Goal: Task Accomplishment & Management: Manage account settings

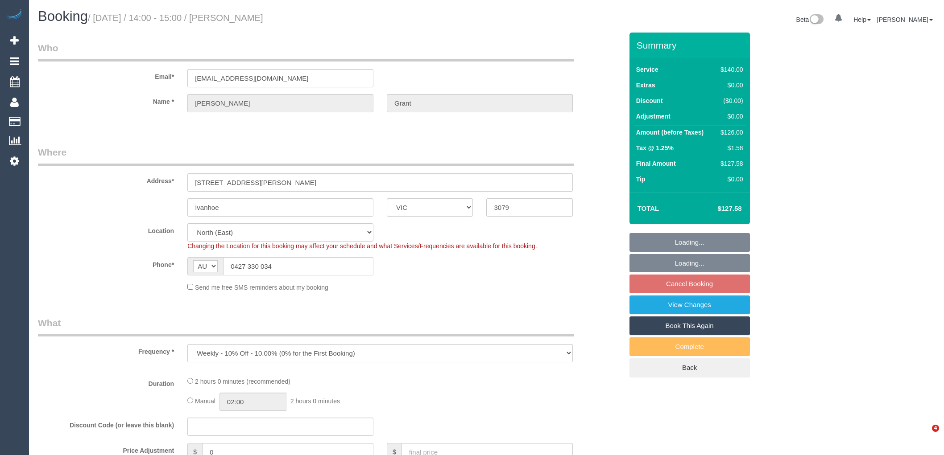
select select "VIC"
select select "object:729"
select select "number:28"
select select "number:14"
select select "number:19"
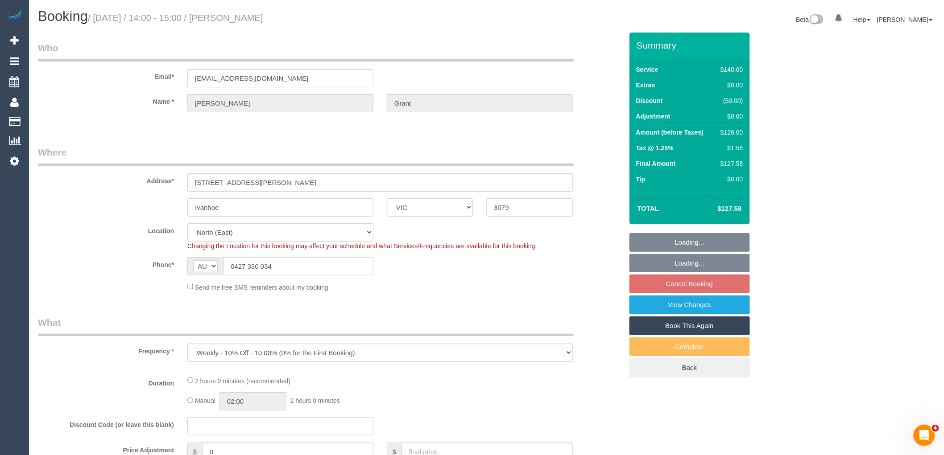
select select "number:25"
select select "number:12"
select select "string:stripe-pm_1P8YYF2GScqysDRVg9OD1fNk"
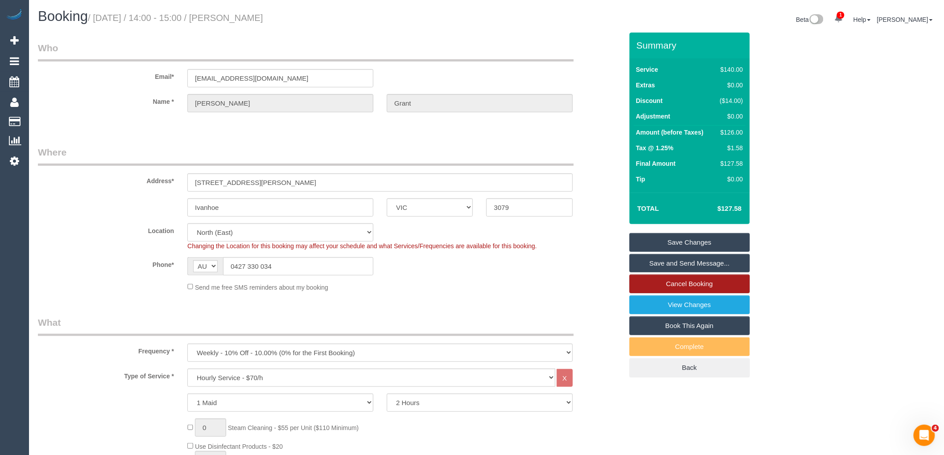
click at [699, 284] on link "Cancel Booking" at bounding box center [689, 284] width 120 height 19
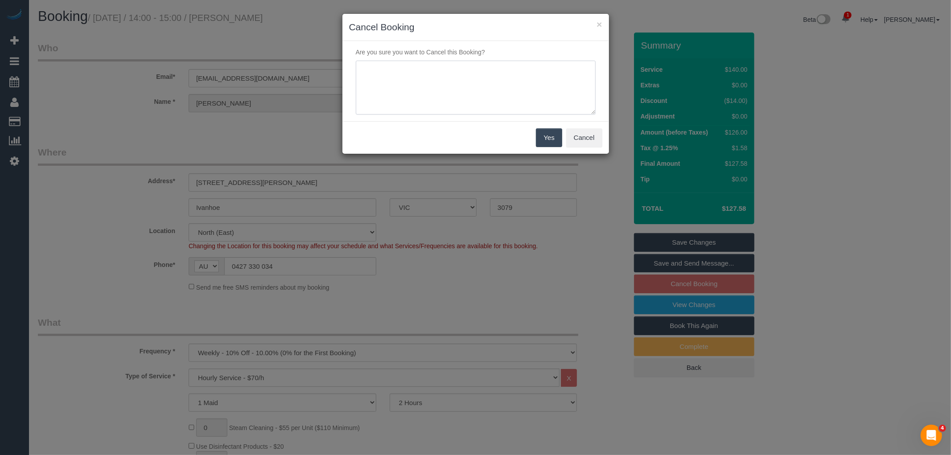
click at [511, 95] on textarea at bounding box center [476, 88] width 240 height 54
drag, startPoint x: 498, startPoint y: 69, endPoint x: 353, endPoint y: 71, distance: 145.0
click at [353, 71] on div at bounding box center [475, 88] width 253 height 54
click at [541, 85] on textarea at bounding box center [476, 88] width 240 height 54
click at [541, 90] on textarea at bounding box center [476, 88] width 240 height 54
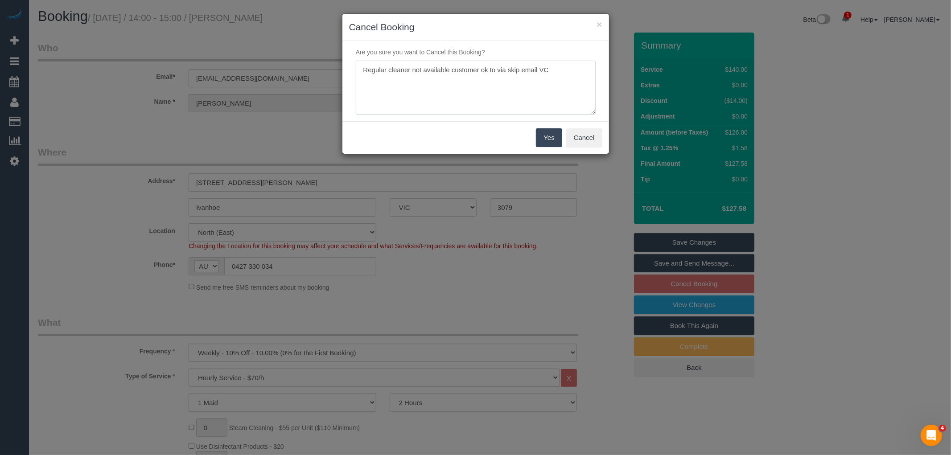
drag, startPoint x: 540, startPoint y: 66, endPoint x: 497, endPoint y: 70, distance: 43.4
click at [497, 70] on textarea at bounding box center [476, 88] width 240 height 54
click at [516, 95] on textarea at bounding box center [476, 88] width 240 height 54
click at [515, 67] on textarea at bounding box center [476, 88] width 240 height 54
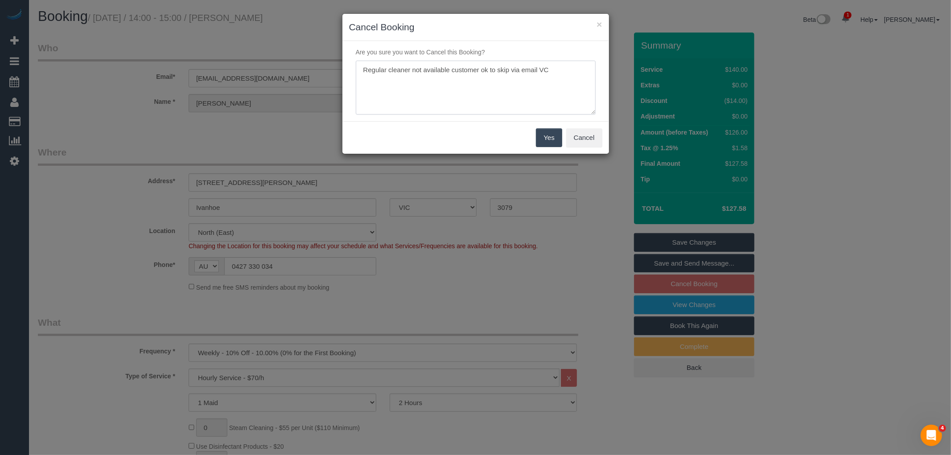
drag, startPoint x: 555, startPoint y: 77, endPoint x: 538, endPoint y: 82, distance: 17.5
click at [554, 77] on textarea at bounding box center [476, 88] width 240 height 54
drag, startPoint x: 541, startPoint y: 68, endPoint x: 577, endPoint y: 68, distance: 35.7
click at [577, 68] on textarea at bounding box center [476, 88] width 240 height 54
click at [577, 95] on textarea at bounding box center [476, 88] width 240 height 54
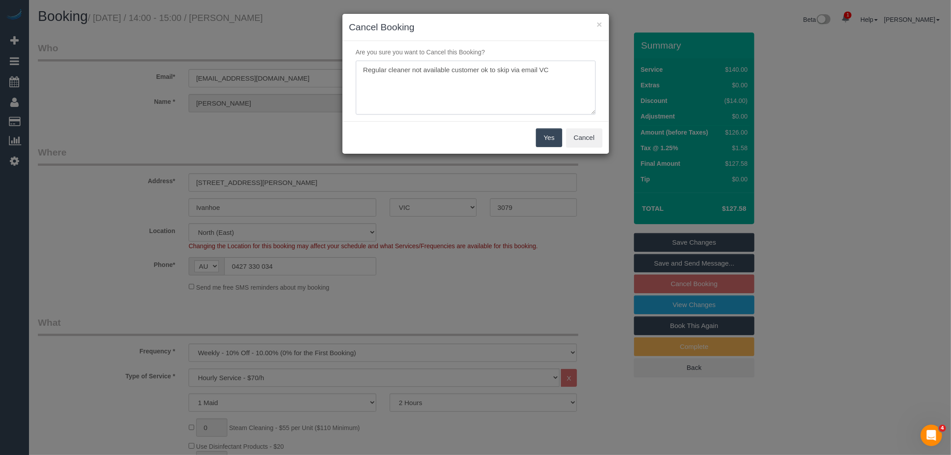
type textarea "Regular cleaner not available customer ok to skip via email VC"
click at [555, 135] on button "Yes" at bounding box center [549, 137] width 26 height 19
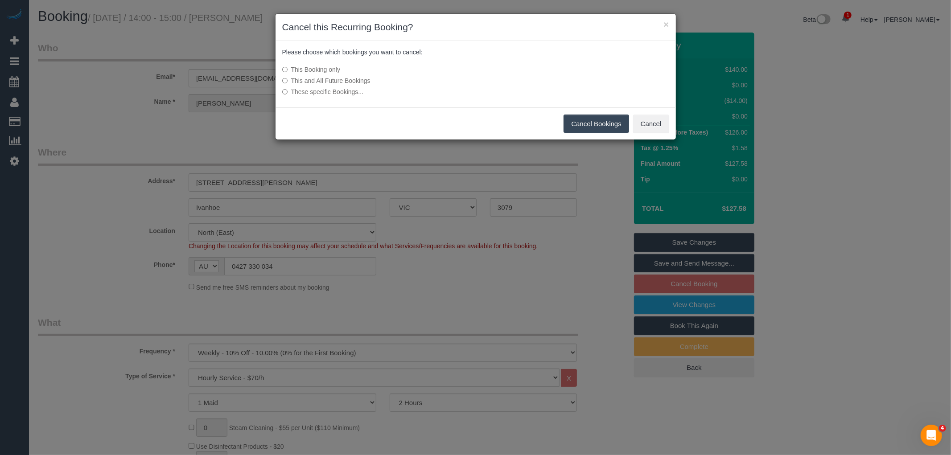
click at [598, 125] on button "Cancel Bookings" at bounding box center [597, 124] width 66 height 19
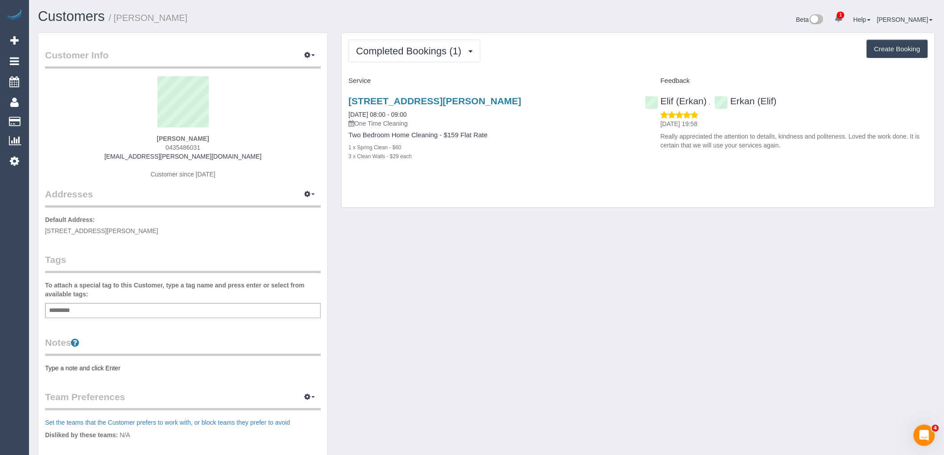
click at [193, 309] on div "Add a tag" at bounding box center [183, 310] width 276 height 15
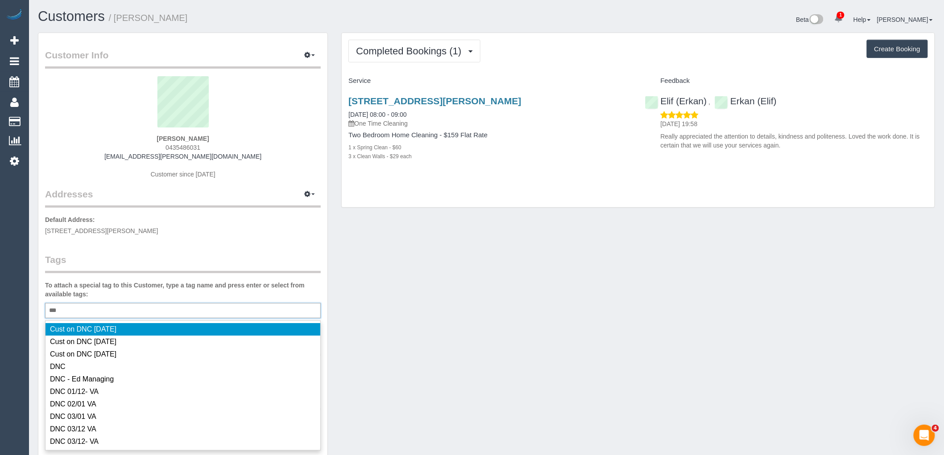
type input "***"
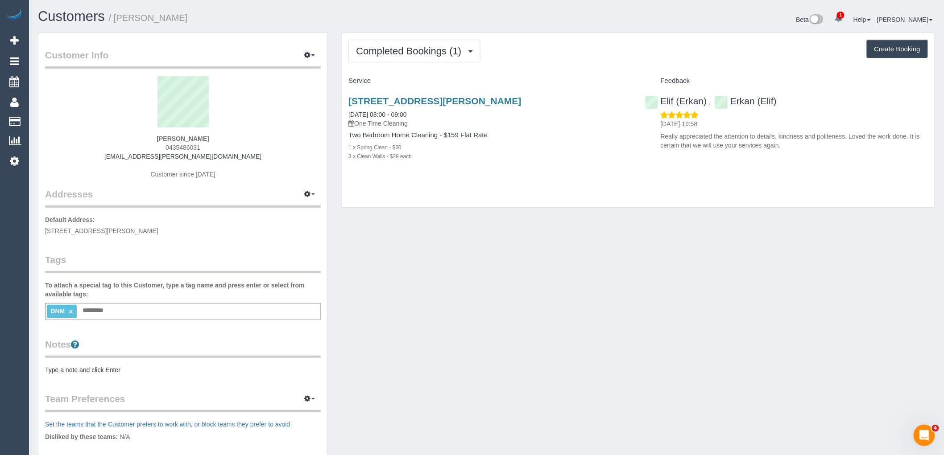
click at [134, 252] on div "Customer Info Edit Contact Info Send Message Email Preferences Special Sales Ta…" at bounding box center [182, 319] width 289 height 572
click at [180, 229] on p "Default Address: 29 Clyde Street, St Kilda, VIC 3182" at bounding box center [183, 225] width 276 height 20
click at [306, 56] on icon "button" at bounding box center [307, 54] width 6 height 5
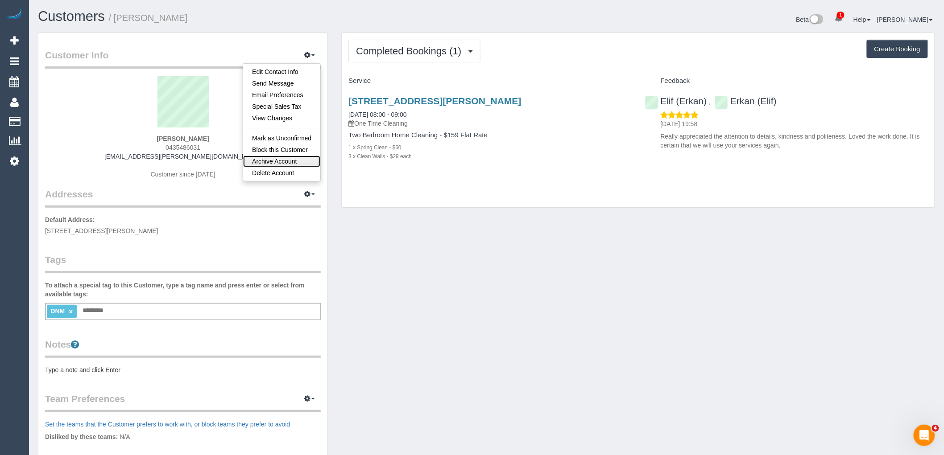
click at [272, 161] on link "Archive Account" at bounding box center [281, 162] width 77 height 12
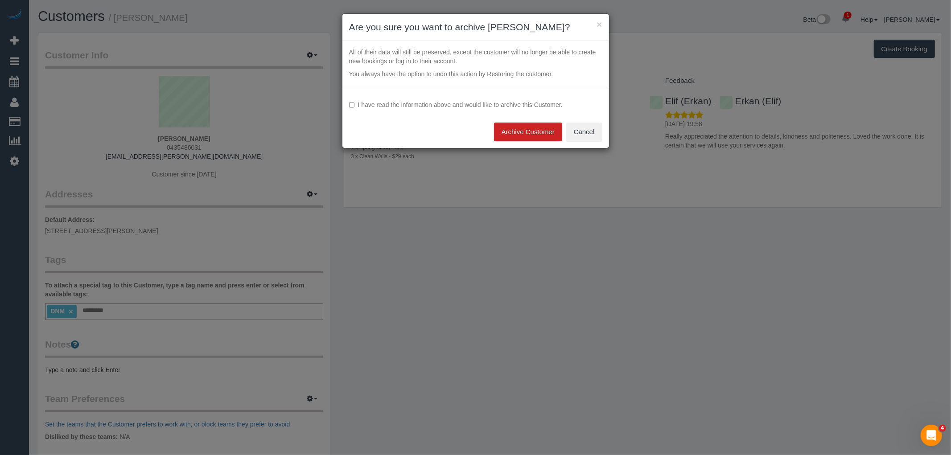
click at [396, 104] on label "I have read the information above and would like to archive this Customer." at bounding box center [475, 104] width 253 height 9
click at [524, 136] on button "Archive Customer" at bounding box center [528, 132] width 68 height 19
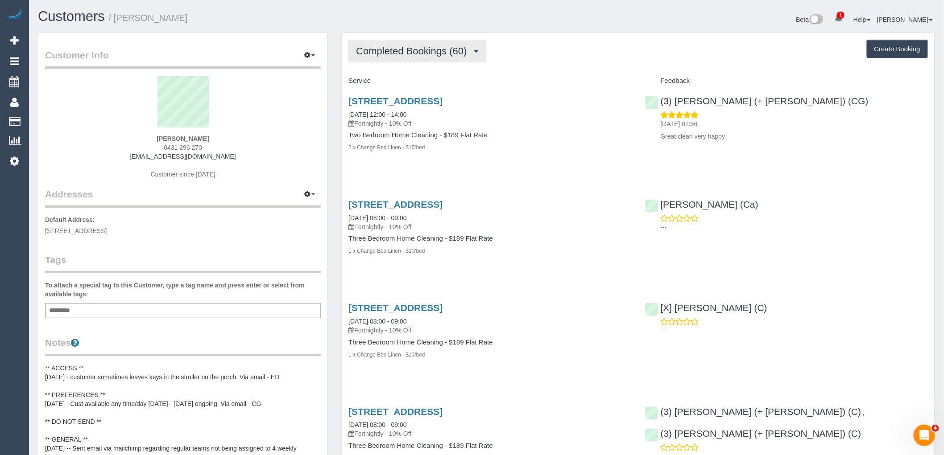
click at [431, 55] on span "Completed Bookings (60)" at bounding box center [413, 50] width 115 height 11
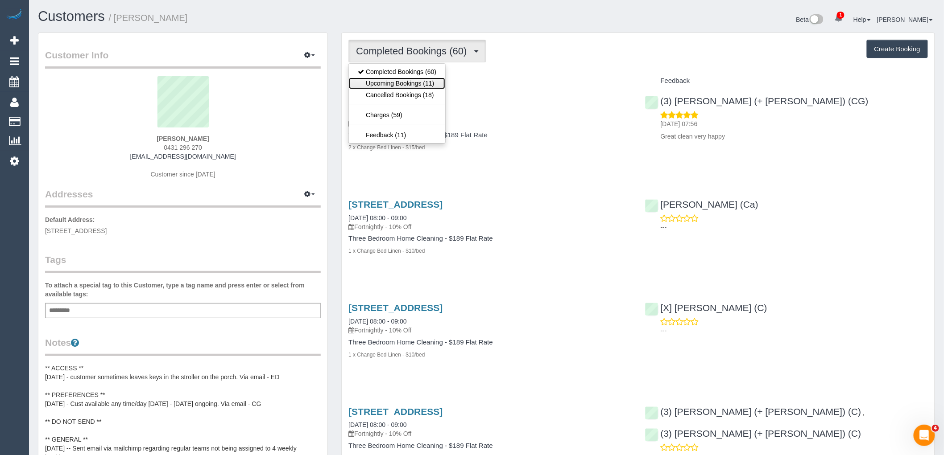
click at [435, 83] on link "Upcoming Bookings (11)" at bounding box center [397, 84] width 96 height 12
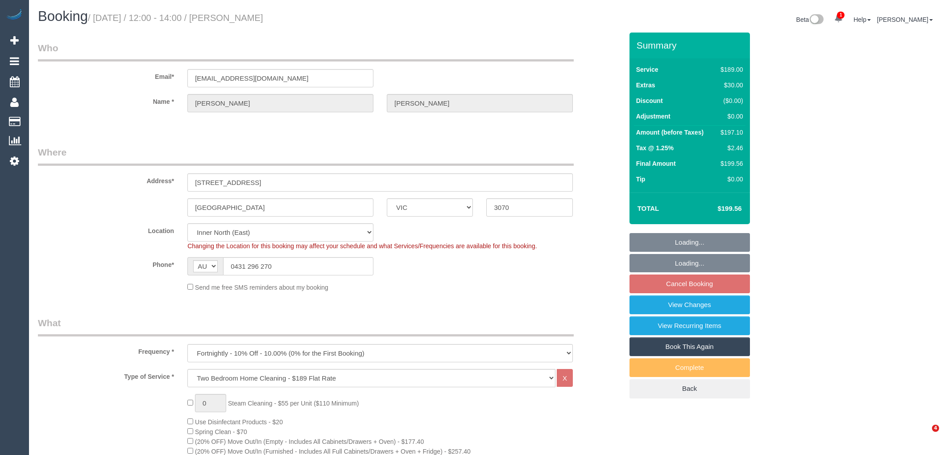
select select "VIC"
select select "number:27"
select select "number:15"
select select "number:19"
select select "number:22"
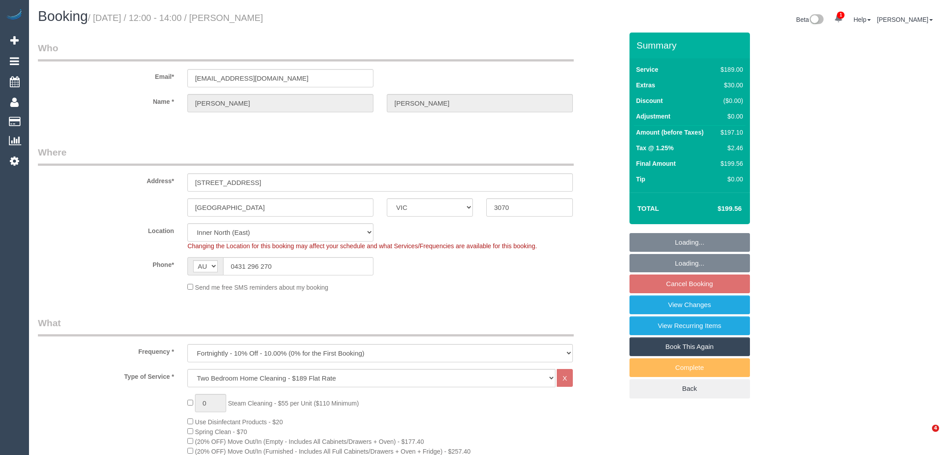
select select "number:34"
select select "number:13"
select select "spot4"
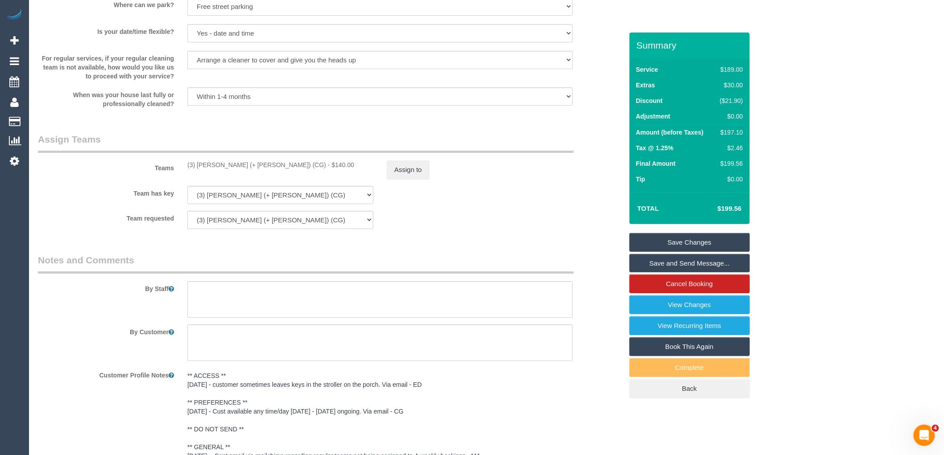
scroll to position [1352, 0]
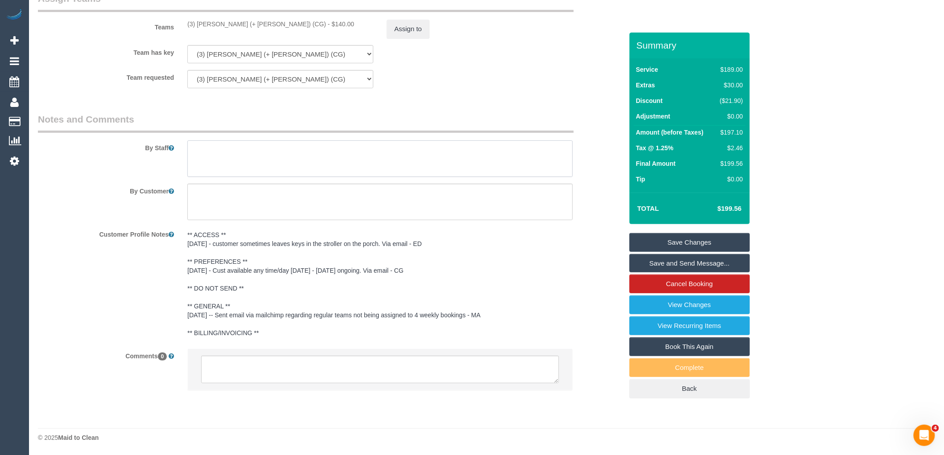
drag, startPoint x: 195, startPoint y: 152, endPoint x: 340, endPoint y: 150, distance: 145.0
click at [340, 150] on textarea at bounding box center [379, 158] width 385 height 37
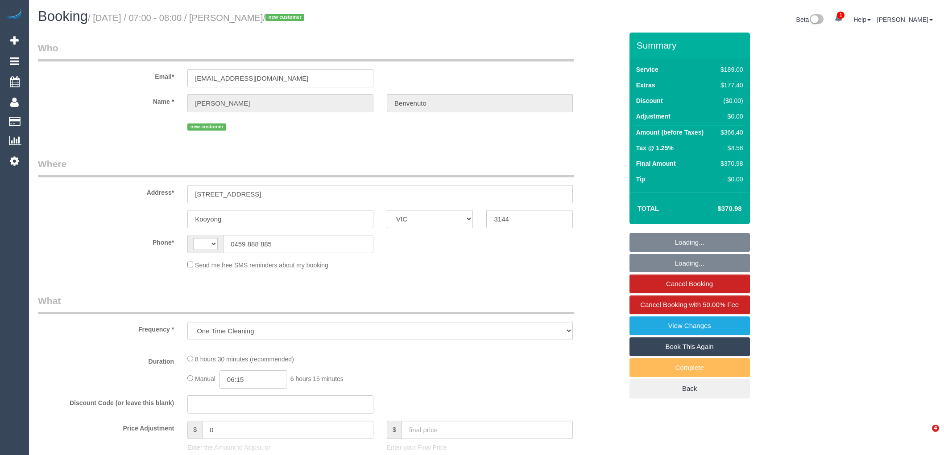
select select "VIC"
select select "string:stripe-pm_1Rz7Fz2GScqysDRVnVJ6S2eo"
select select "number:28"
select select "number:15"
select select "number:19"
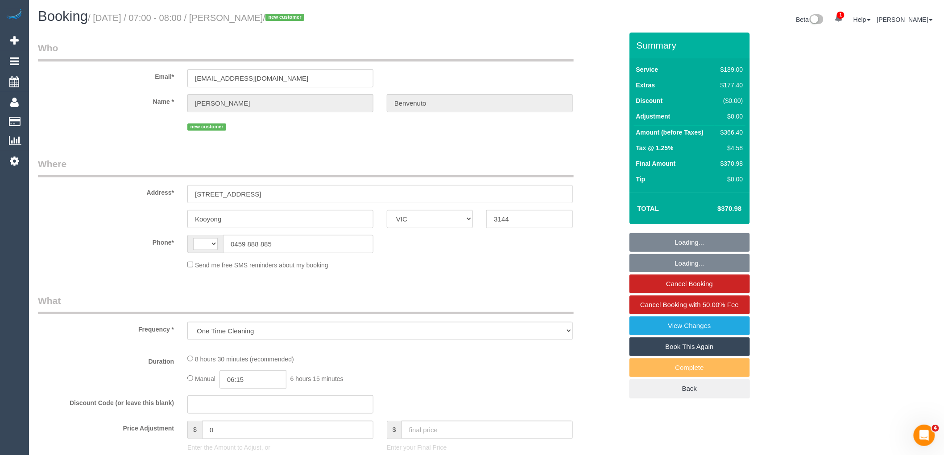
select select "number:36"
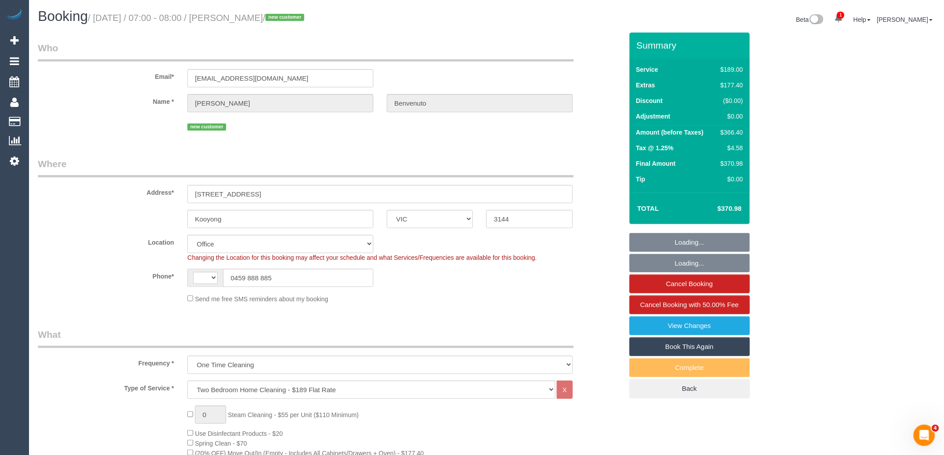
select select "object:624"
select select "string:AU"
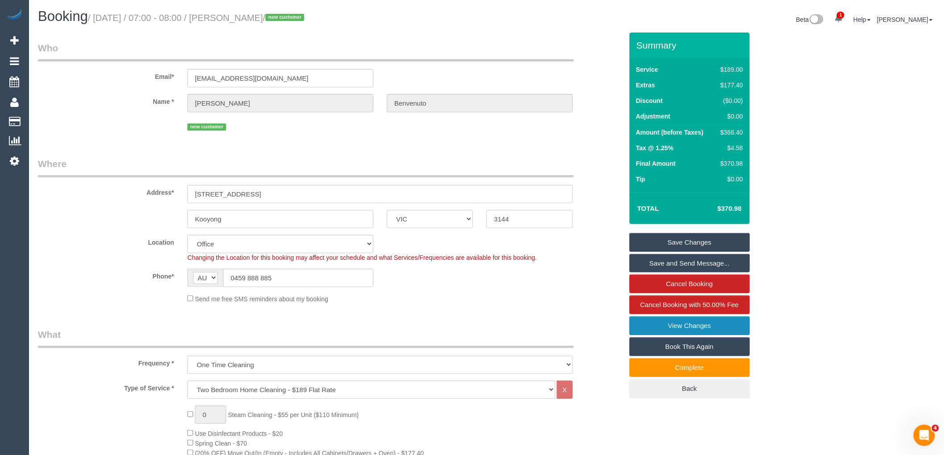
click at [669, 328] on link "View Changes" at bounding box center [689, 326] width 120 height 19
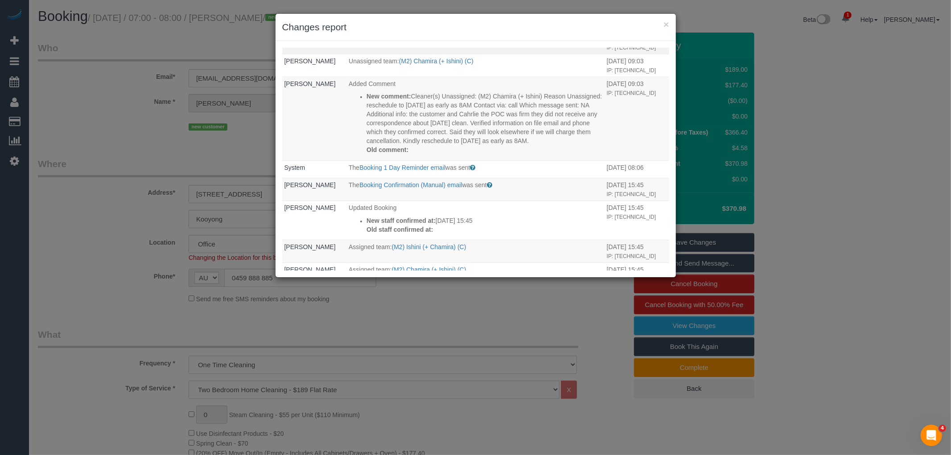
scroll to position [50, 0]
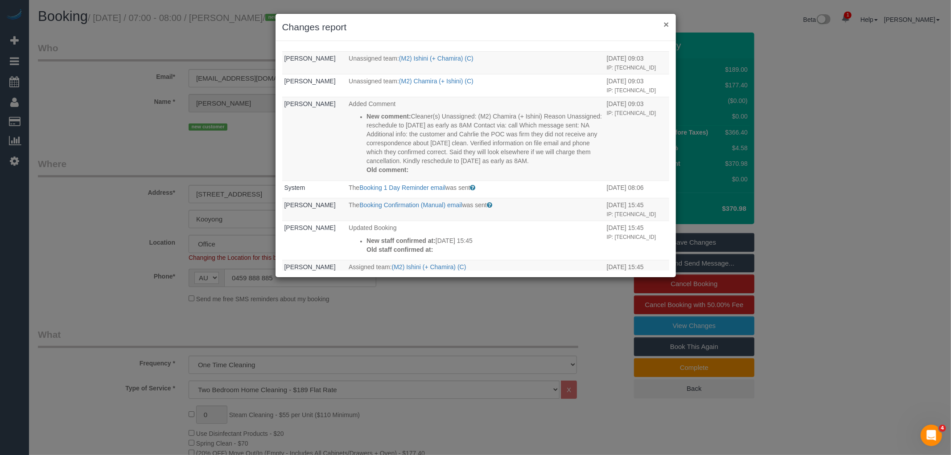
click at [667, 25] on button "×" at bounding box center [666, 24] width 5 height 9
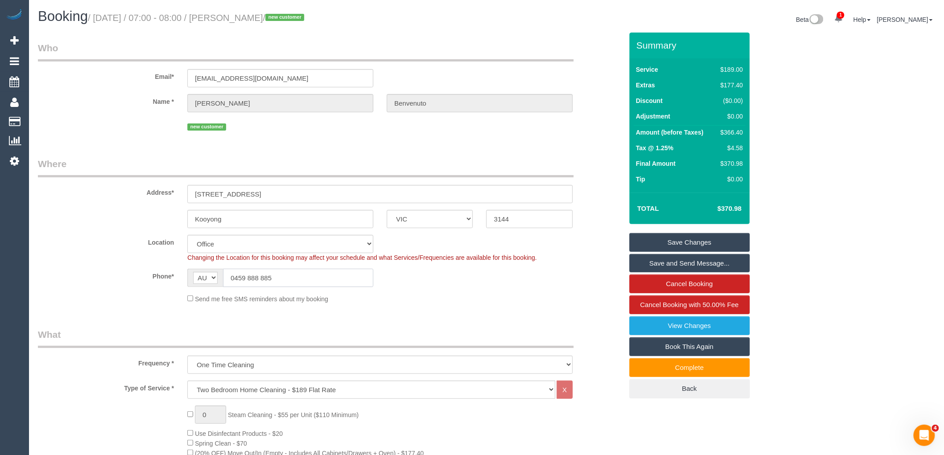
drag, startPoint x: 294, startPoint y: 276, endPoint x: 148, endPoint y: 276, distance: 146.3
click at [148, 276] on div "Phone* AF AL DZ AD AO AI AQ AG AR AM AW AU AT AZ BS BH BD BB BY BE BZ BJ BM BT …" at bounding box center [330, 278] width 598 height 18
click at [721, 322] on link "View Changes" at bounding box center [689, 326] width 120 height 19
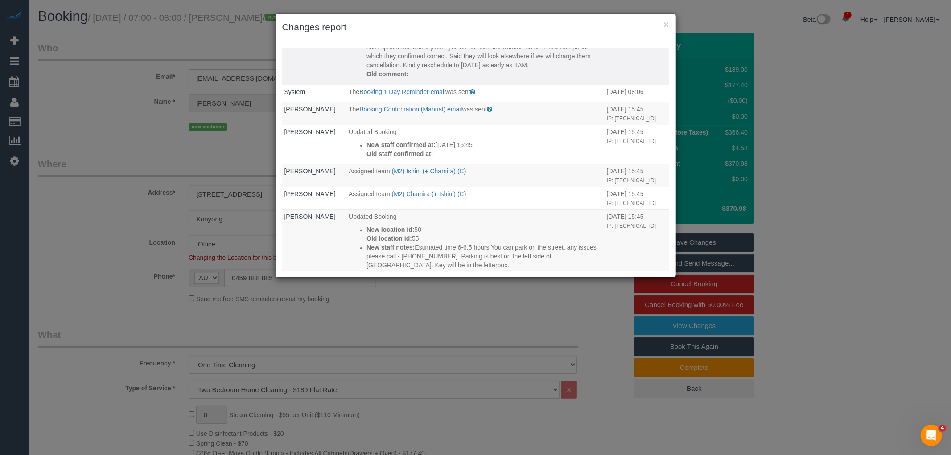
scroll to position [198, 0]
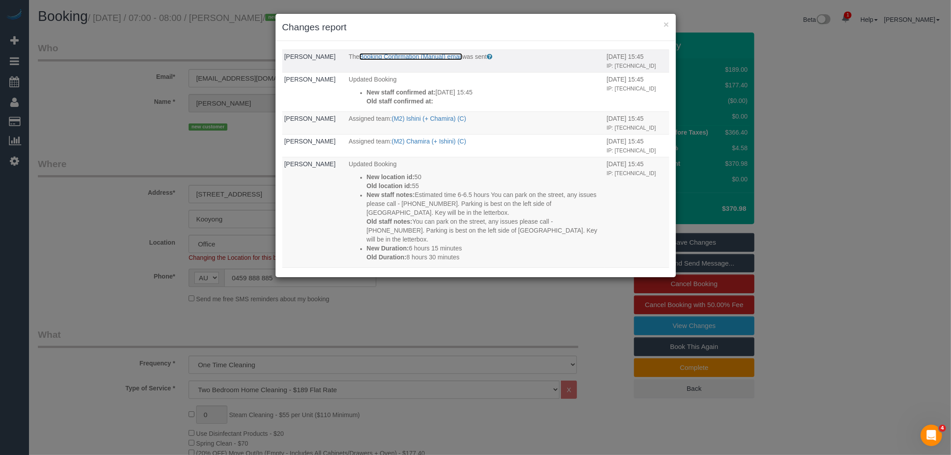
click at [439, 60] on link "Booking Confirmation (Manual) email" at bounding box center [410, 56] width 103 height 7
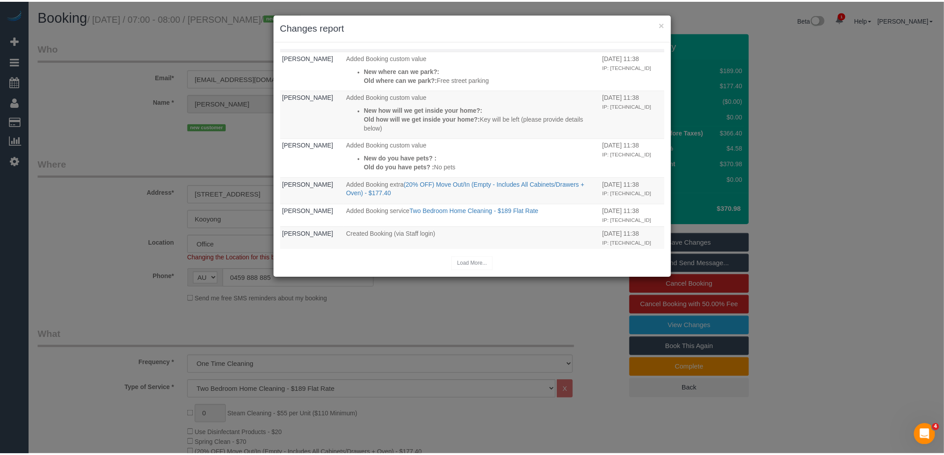
scroll to position [647, 0]
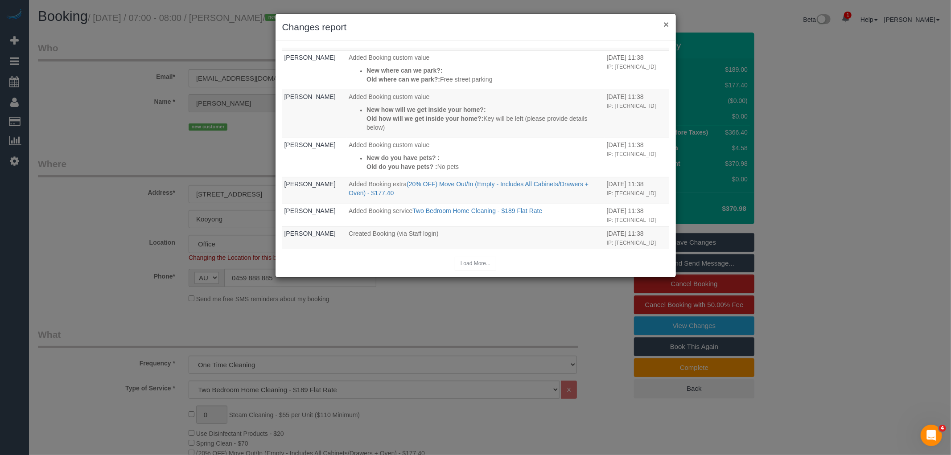
click at [666, 21] on button "×" at bounding box center [666, 24] width 5 height 9
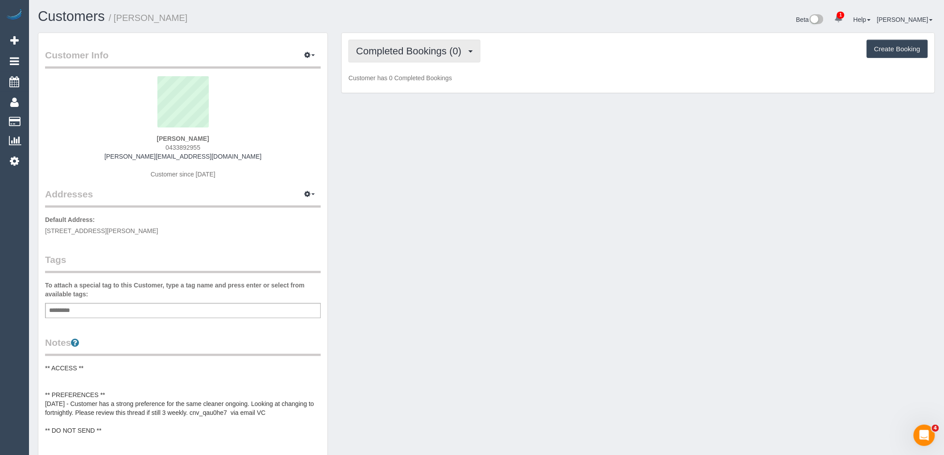
click at [429, 48] on span "Completed Bookings (0)" at bounding box center [411, 50] width 110 height 11
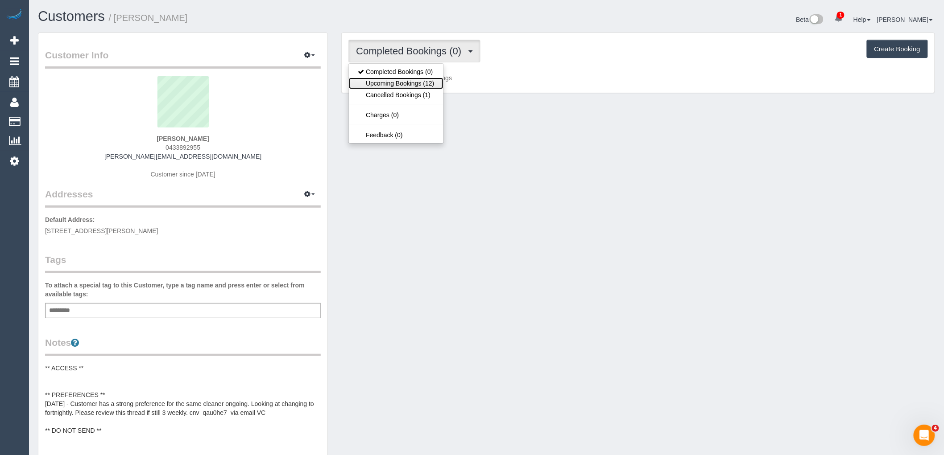
click at [429, 85] on link "Upcoming Bookings (12)" at bounding box center [396, 84] width 94 height 12
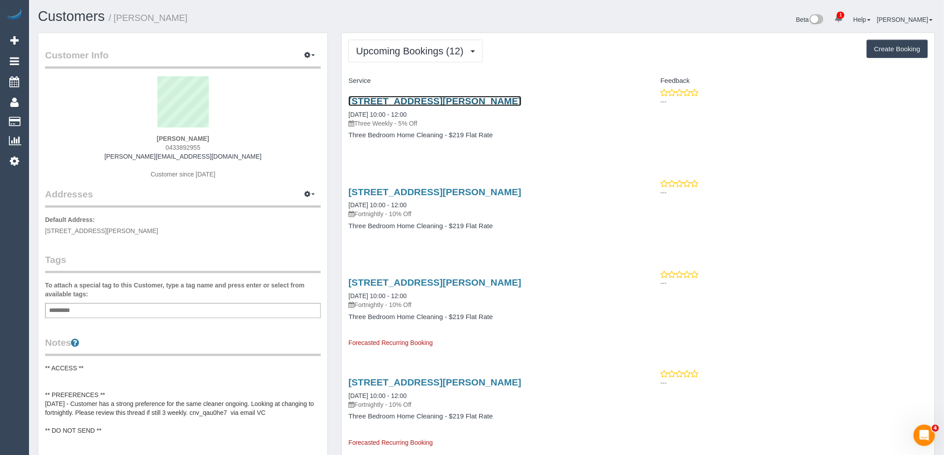
click at [434, 99] on link "79 Harrison St, Brunswick East, VIC 3057" at bounding box center [434, 101] width 173 height 10
click at [427, 57] on button "Upcoming Bookings (12)" at bounding box center [415, 51] width 134 height 23
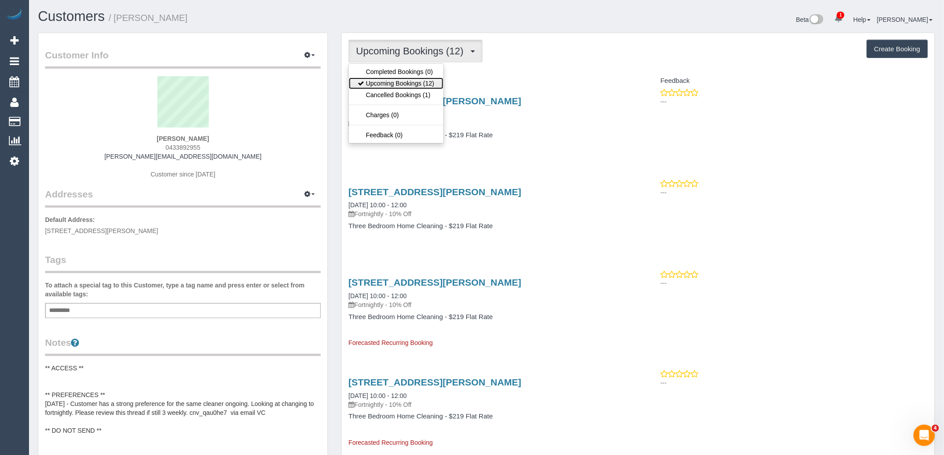
click at [431, 80] on link "Upcoming Bookings (12)" at bounding box center [396, 84] width 94 height 12
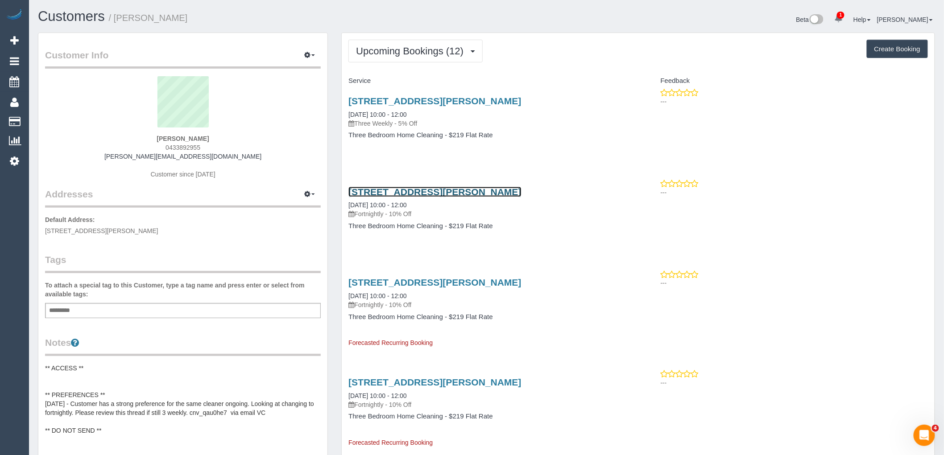
click at [427, 192] on link "79 Harrison St, Brunswick East, VIC 3057" at bounding box center [434, 192] width 173 height 10
click at [398, 52] on span "Upcoming Bookings (12)" at bounding box center [412, 50] width 112 height 11
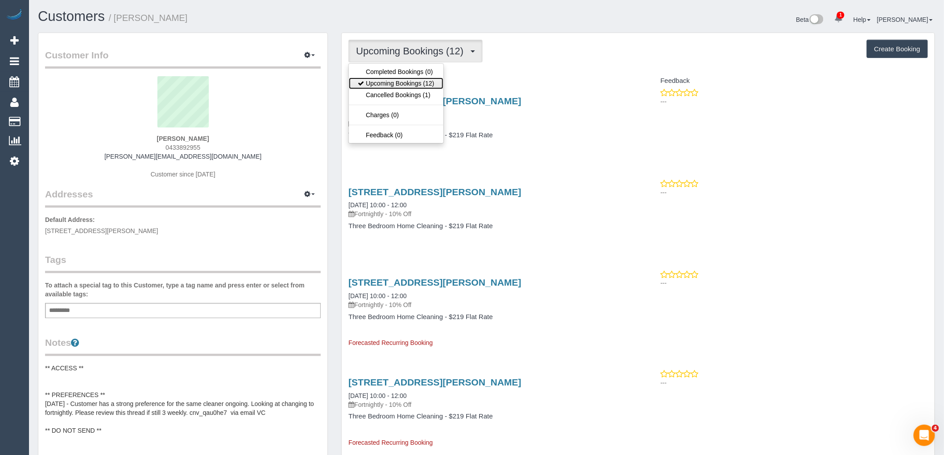
click at [412, 83] on link "Upcoming Bookings (12)" at bounding box center [396, 84] width 94 height 12
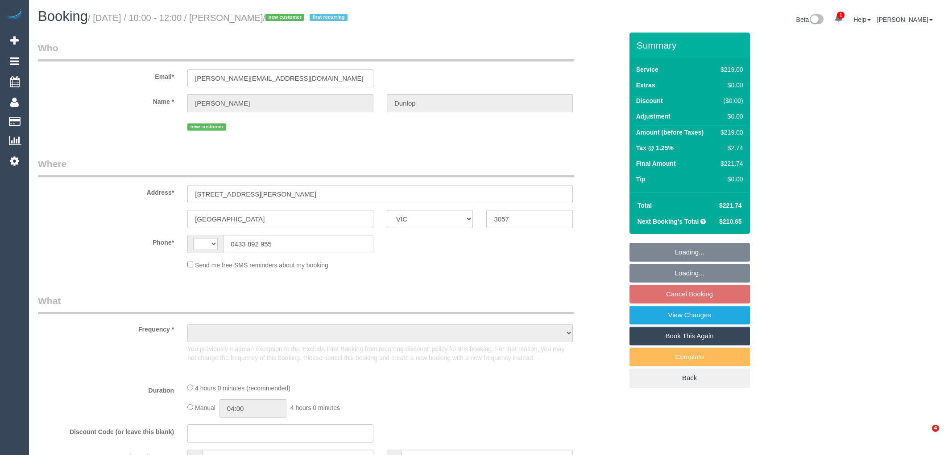
select select "VIC"
select select "string:AU"
select select "object:550"
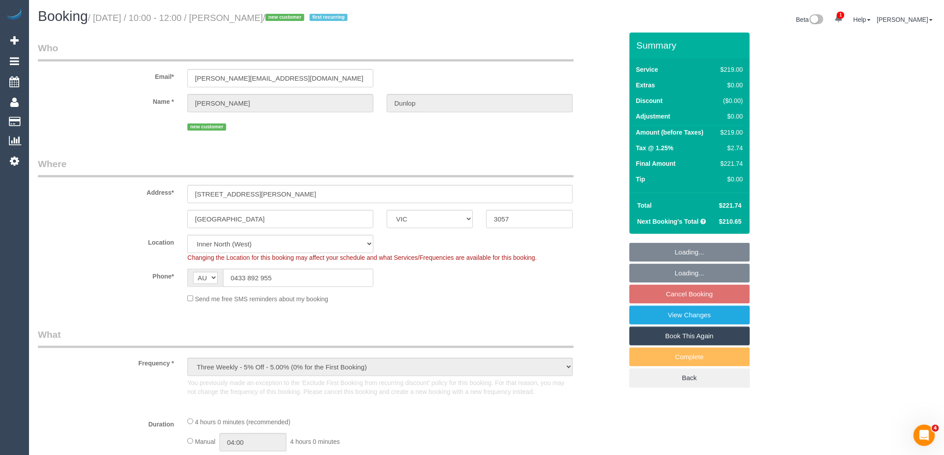
select select "string:stripe-pm_1S1yEc2GScqysDRVv0M4hLHP"
select select "number:27"
select select "number:14"
select select "number:19"
select select "number:25"
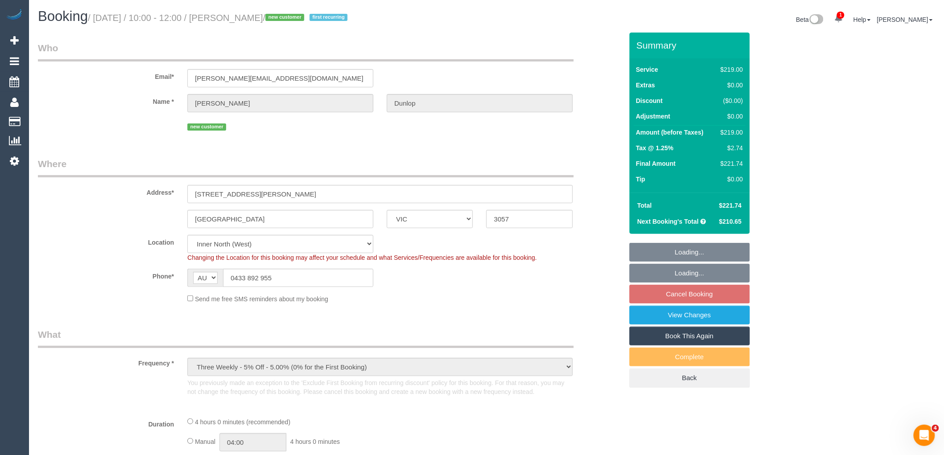
select select "number:33"
select select "number:26"
select select "object:1699"
select select "spot4"
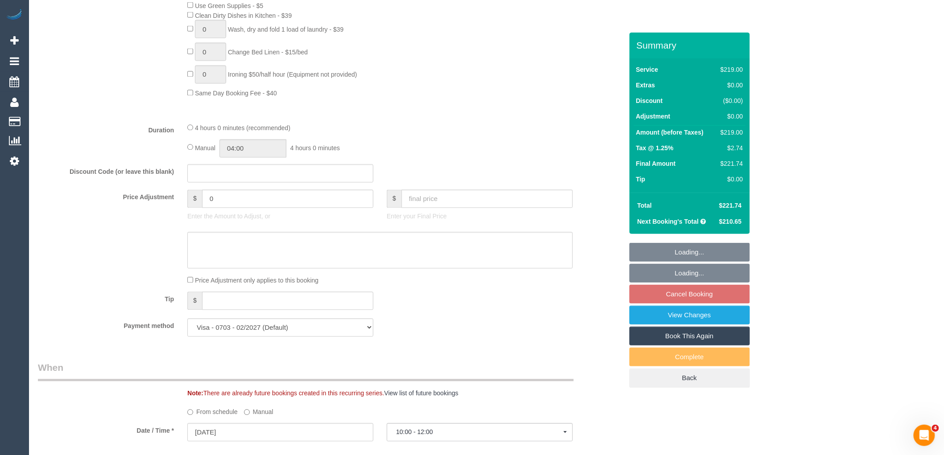
scroll to position [743, 0]
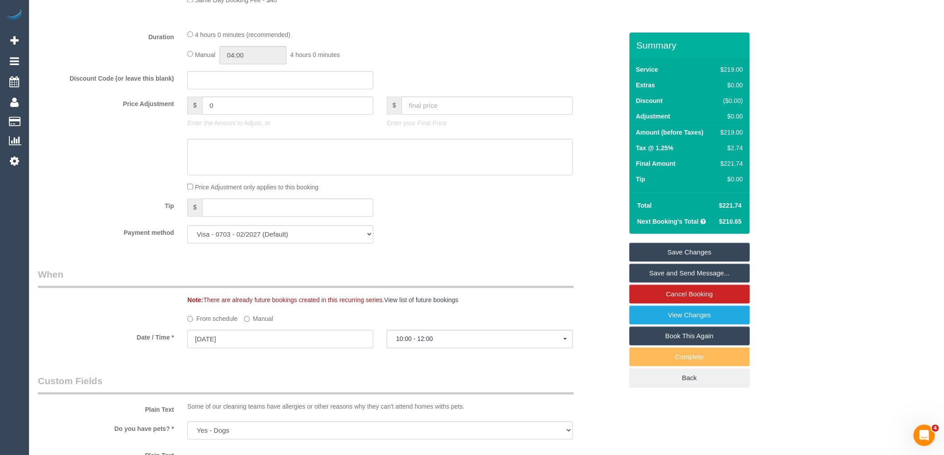
click at [255, 201] on div "Who Email* [PERSON_NAME][EMAIL_ADDRESS][DOMAIN_NAME] Name * [PERSON_NAME] new c…" at bounding box center [330, 283] width 598 height 1987
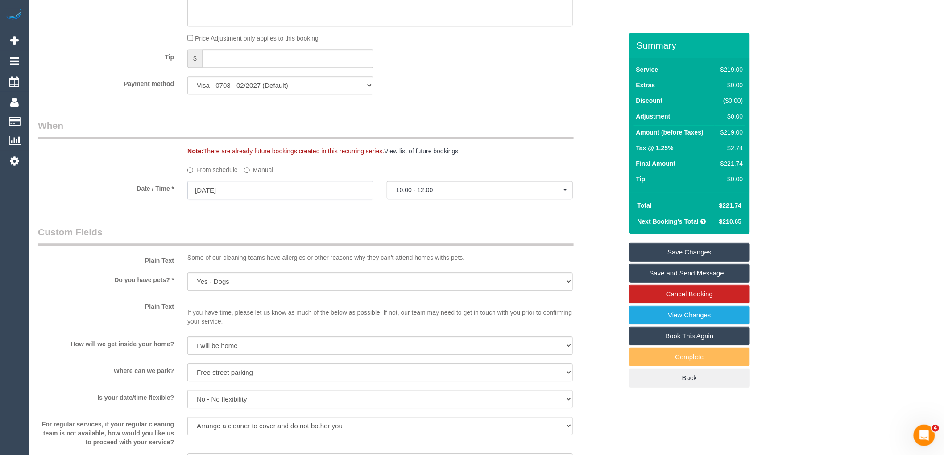
click at [255, 199] on input "[DATE]" at bounding box center [280, 190] width 186 height 18
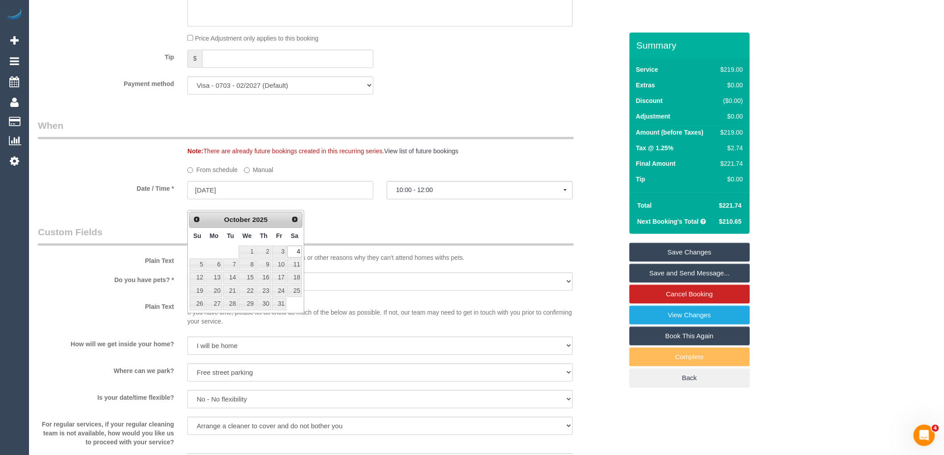
click at [202, 215] on link "Prev" at bounding box center [196, 219] width 12 height 12
click at [299, 253] on link "6" at bounding box center [294, 252] width 15 height 12
type input "06/09/2025"
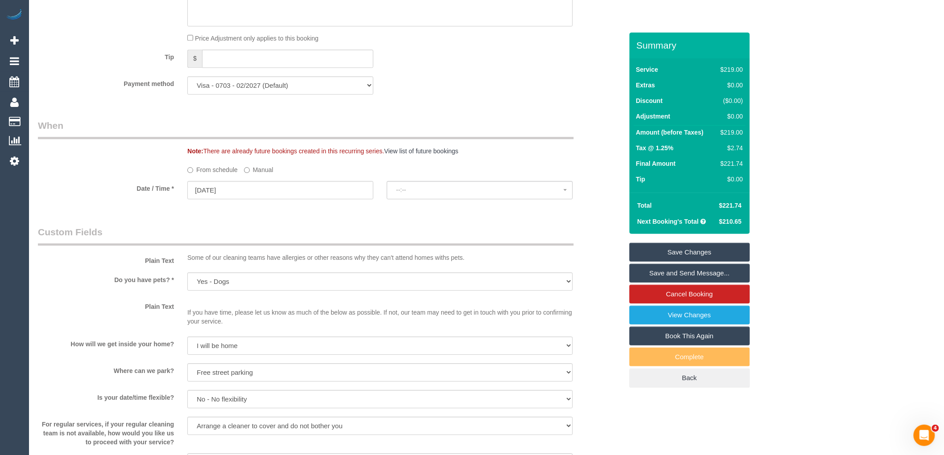
select select "spot34"
click at [443, 199] on button "11:00 - 13:00" at bounding box center [480, 190] width 186 height 18
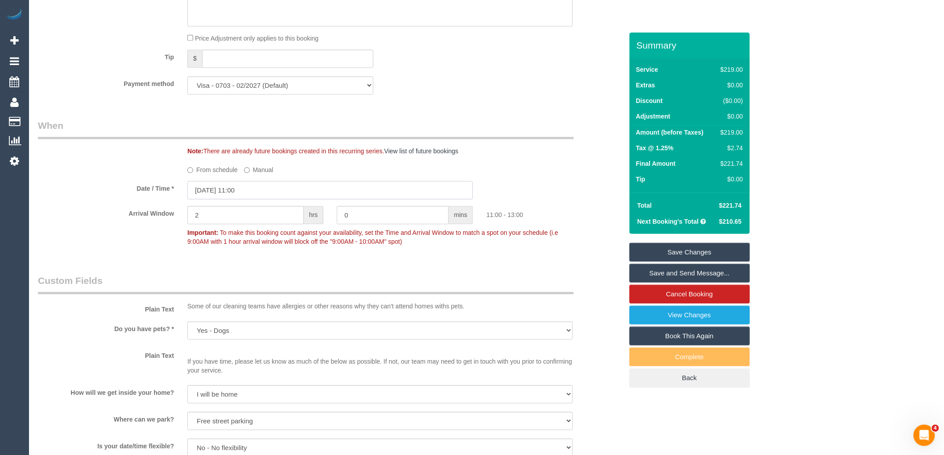
click at [274, 199] on input "06/09/2025 11:00" at bounding box center [329, 190] width 285 height 18
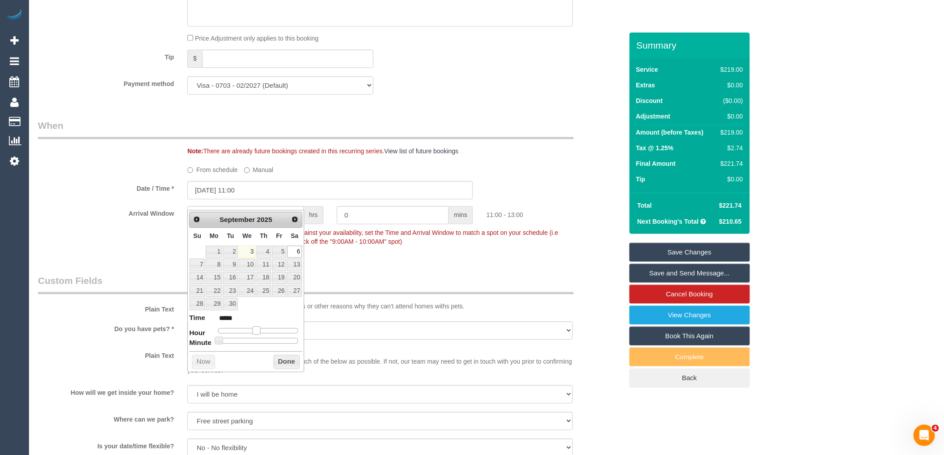
type input "06/09/2025 10:00"
type input "*****"
click at [255, 332] on span at bounding box center [253, 330] width 8 height 8
click at [286, 359] on button "Done" at bounding box center [286, 362] width 26 height 14
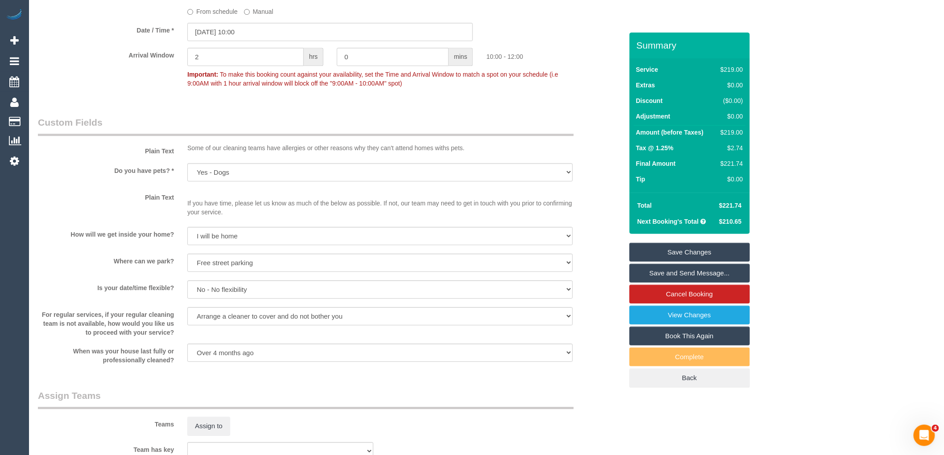
scroll to position [1653, 0]
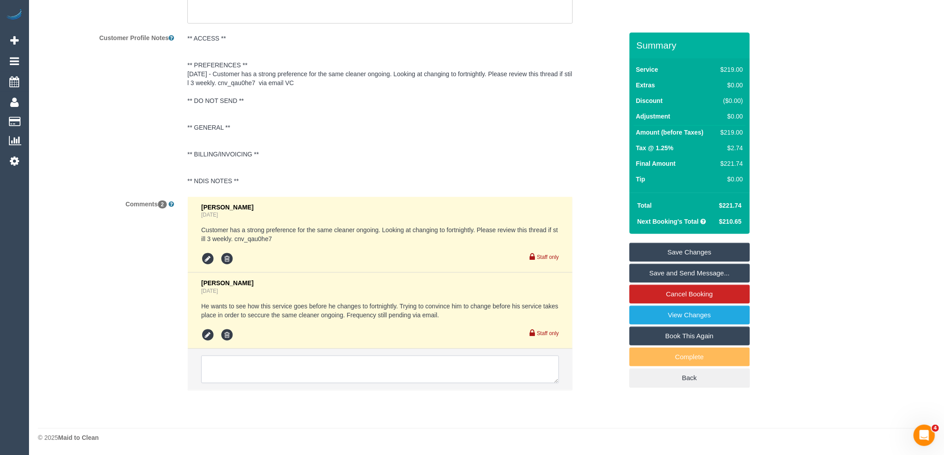
click at [308, 367] on textarea at bounding box center [380, 370] width 358 height 28
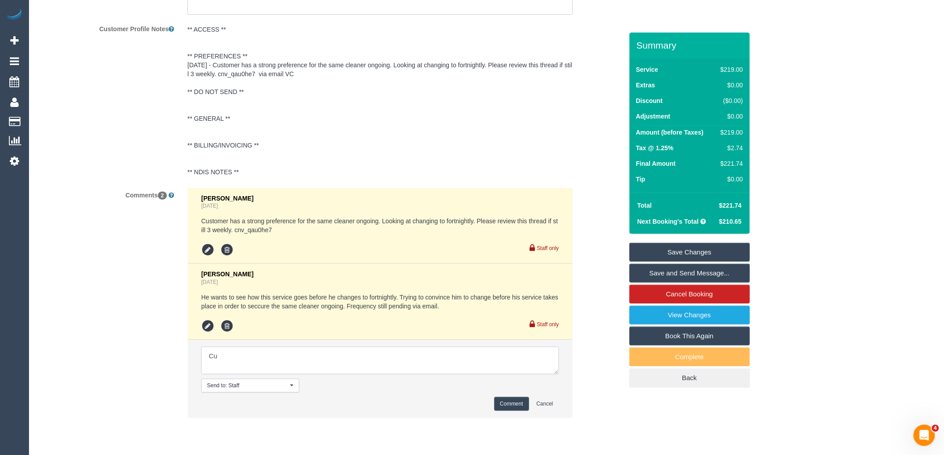
type textarea "C"
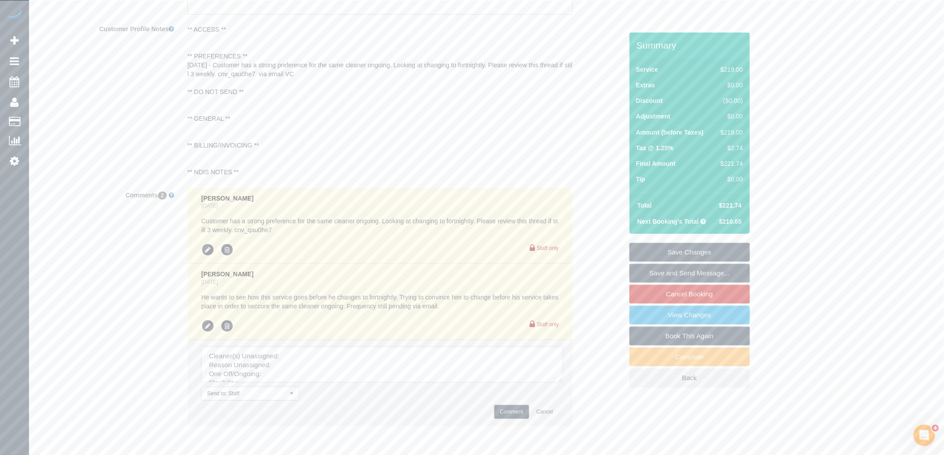
drag, startPoint x: 555, startPoint y: 380, endPoint x: 475, endPoint y: 398, distance: 82.2
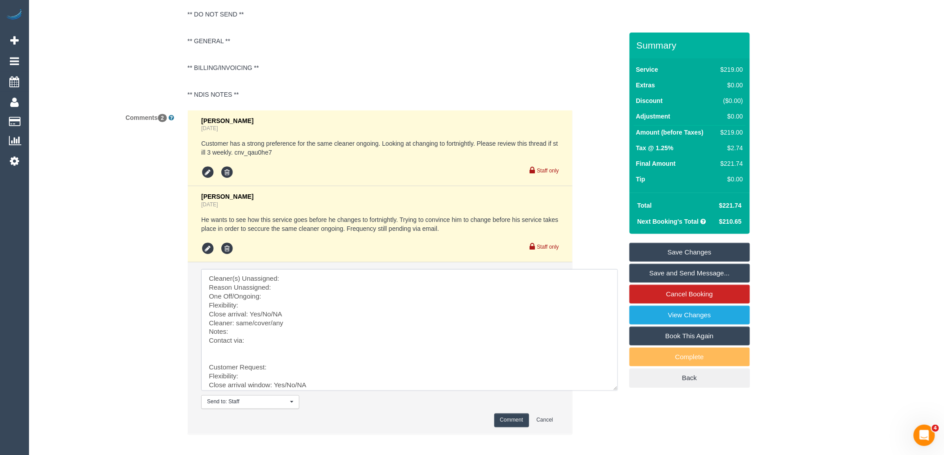
scroll to position [1784, 0]
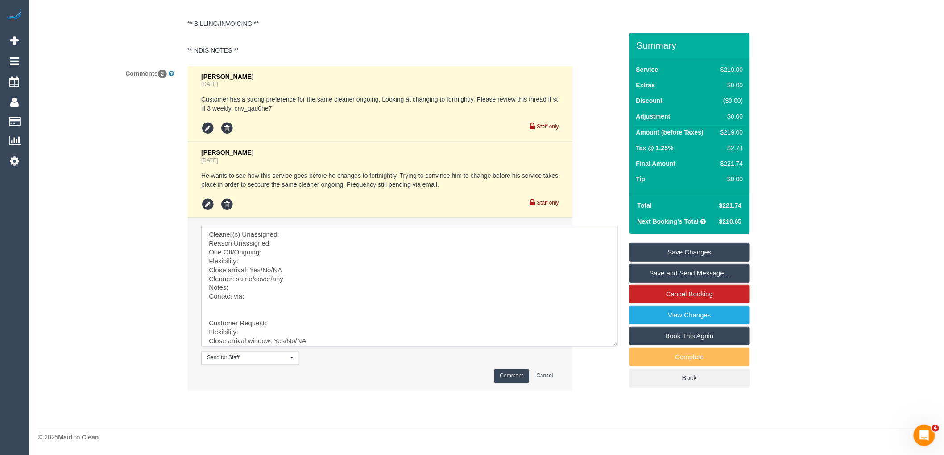
drag, startPoint x: 206, startPoint y: 322, endPoint x: 195, endPoint y: 198, distance: 124.4
click at [195, 198] on ul "Vanessa Christou 2 days ago Customer has a strong preference for the same clean…" at bounding box center [380, 228] width 384 height 324
click at [286, 235] on textarea at bounding box center [409, 286] width 417 height 122
drag, startPoint x: 319, startPoint y: 250, endPoint x: 286, endPoint y: 252, distance: 33.1
click at [286, 252] on textarea at bounding box center [409, 286] width 417 height 122
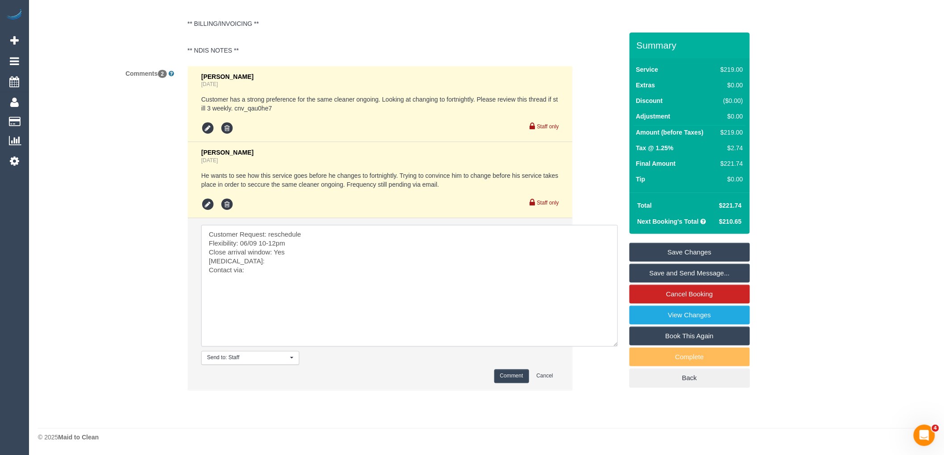
drag, startPoint x: 216, startPoint y: 260, endPoint x: 206, endPoint y: 260, distance: 10.7
click at [206, 260] on textarea at bounding box center [409, 286] width 417 height 122
click at [301, 259] on textarea at bounding box center [409, 286] width 417 height 122
paste textarea "cnv_qau0he7"
type textarea "Customer Request: reschedule Flexibility: 06/09 10-12pm Close arrival window: Y…"
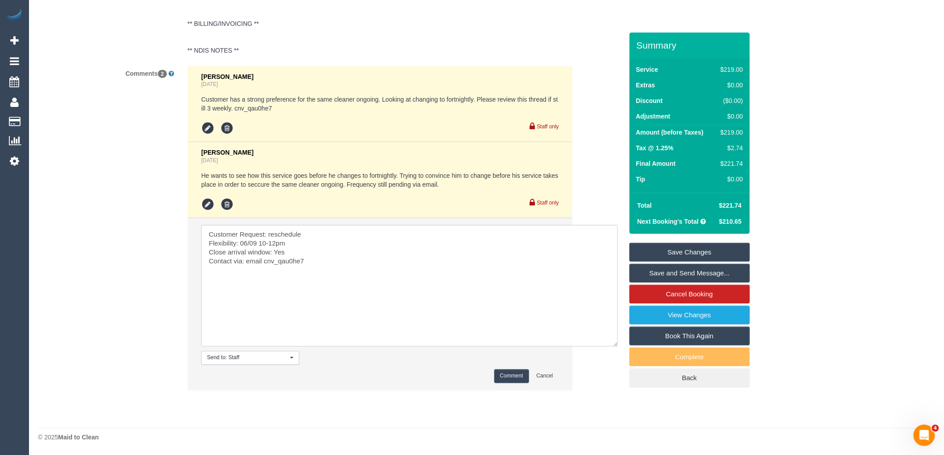
click at [504, 376] on button "Comment" at bounding box center [511, 377] width 35 height 14
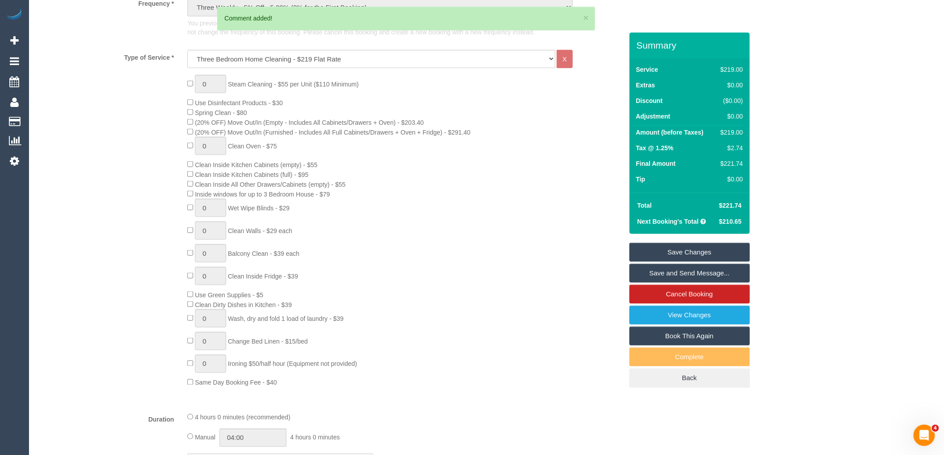
scroll to position [0, 0]
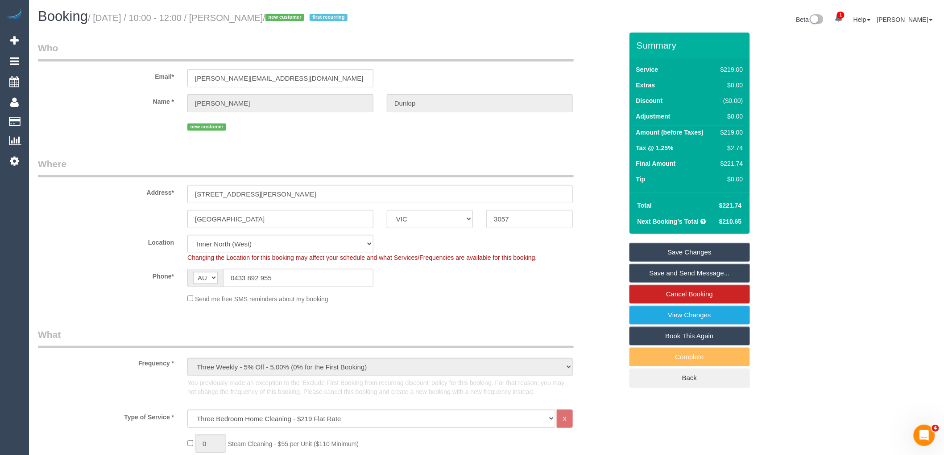
click at [700, 246] on link "Save Changes" at bounding box center [689, 252] width 120 height 19
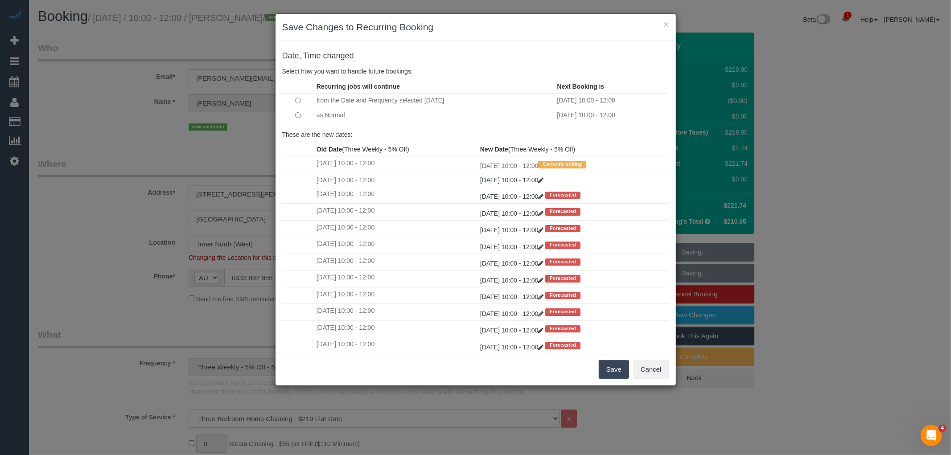
click at [616, 370] on button "Save" at bounding box center [614, 369] width 30 height 19
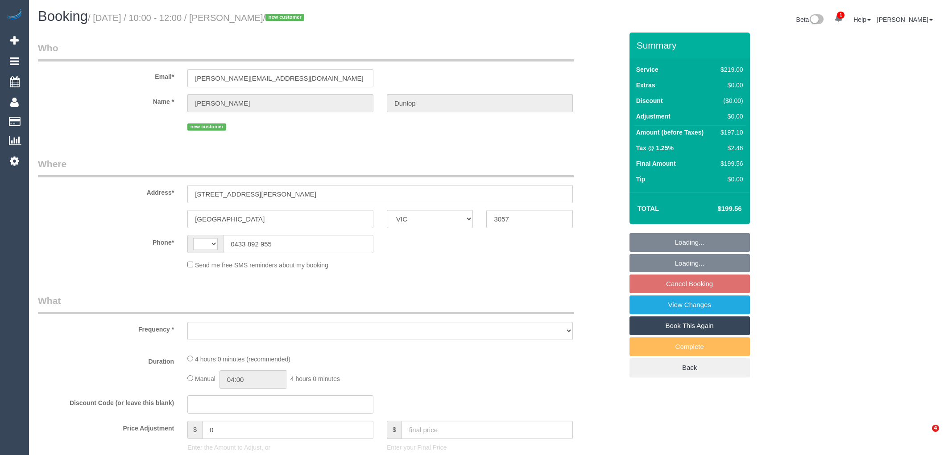
select select "VIC"
select select "string:AU"
select select "object:561"
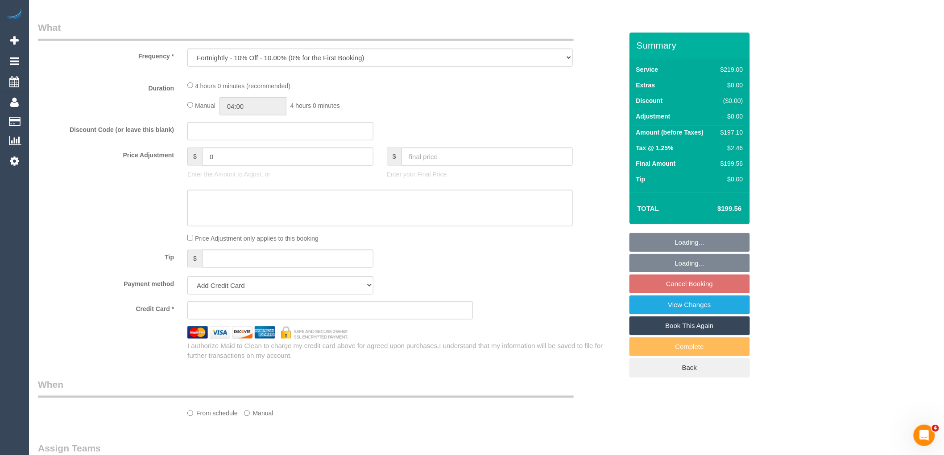
select select "number:27"
select select "number:14"
select select "number:19"
select select "number:25"
select select "number:33"
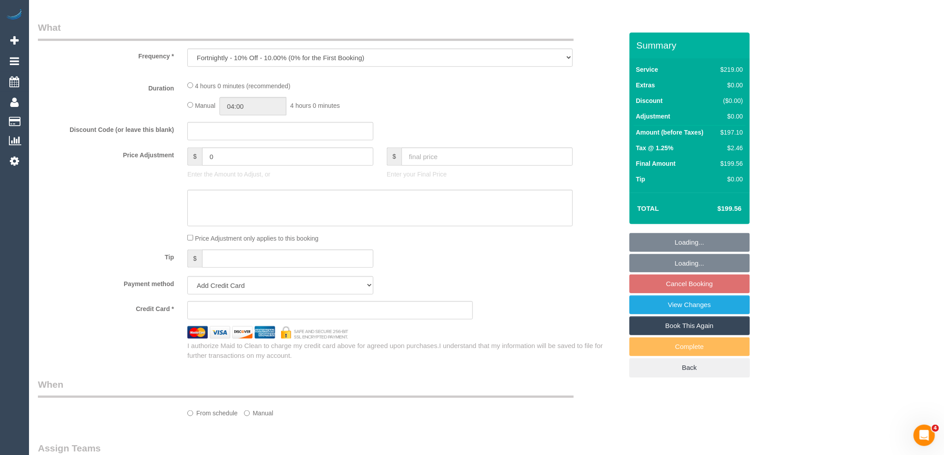
select select "number:26"
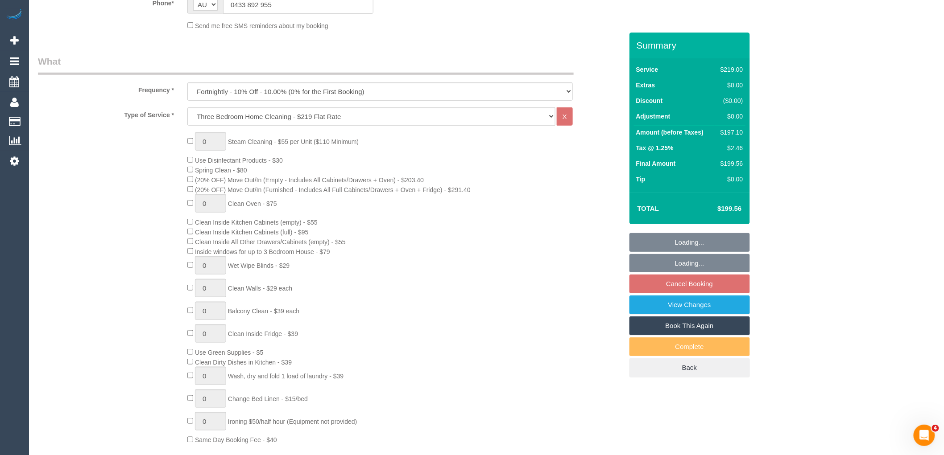
select select "object:1671"
select select "string:stripe-pm_1S1yEc2GScqysDRVv0M4hLHP"
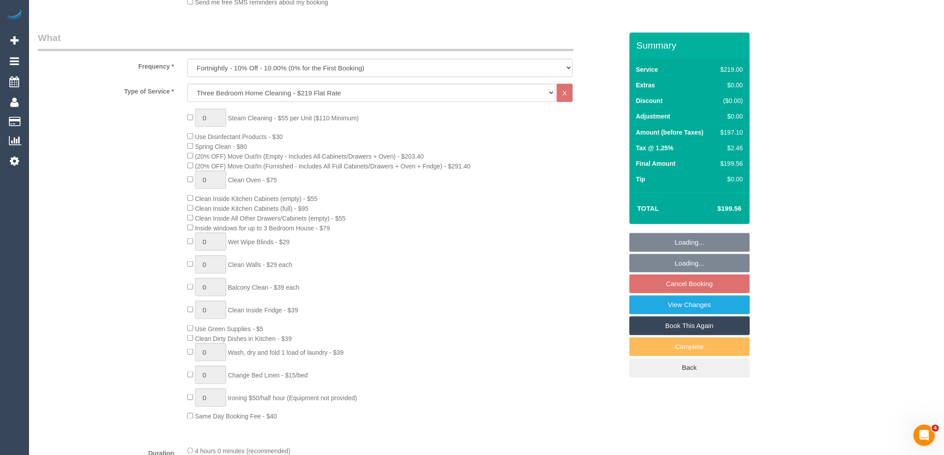
select select "spot4"
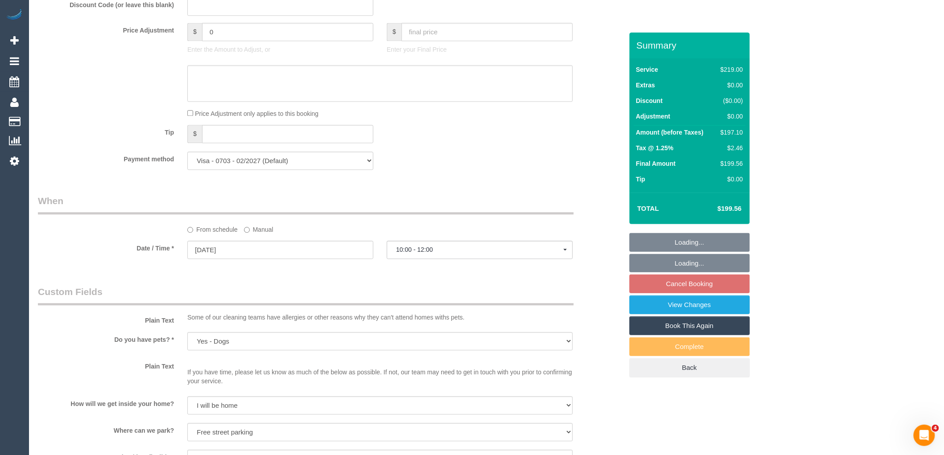
scroll to position [793, 0]
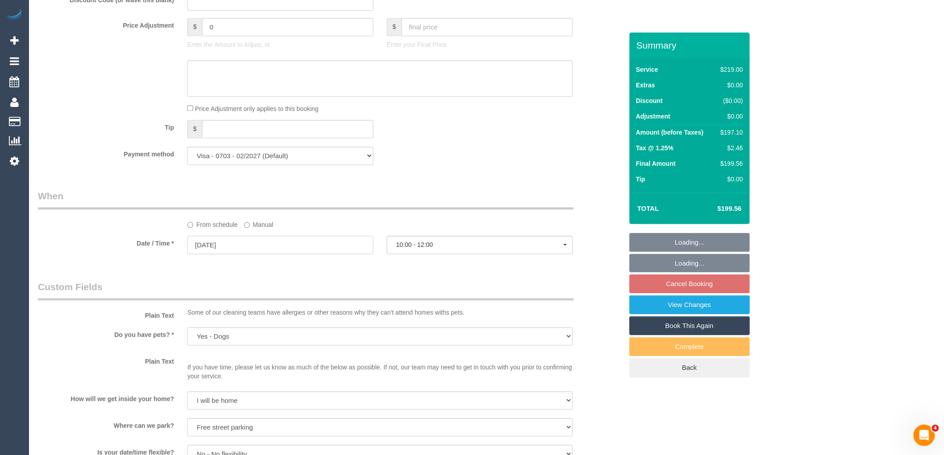
click at [244, 252] on input "[DATE]" at bounding box center [280, 245] width 186 height 18
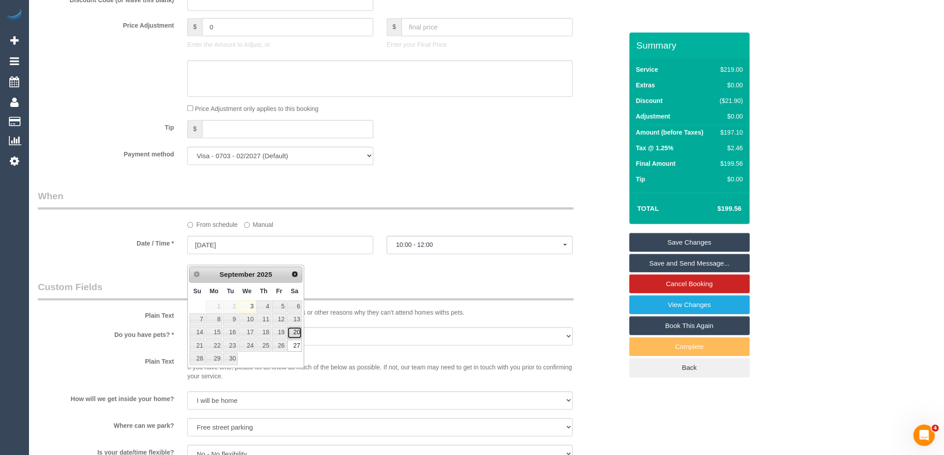
click at [293, 334] on link "20" at bounding box center [294, 333] width 15 height 12
type input "[DATE]"
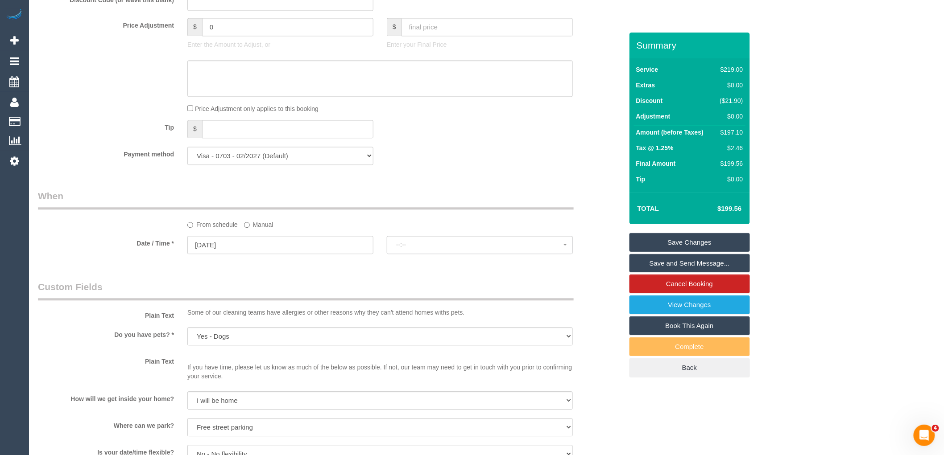
click at [326, 293] on legend "Custom Fields" at bounding box center [306, 291] width 536 height 20
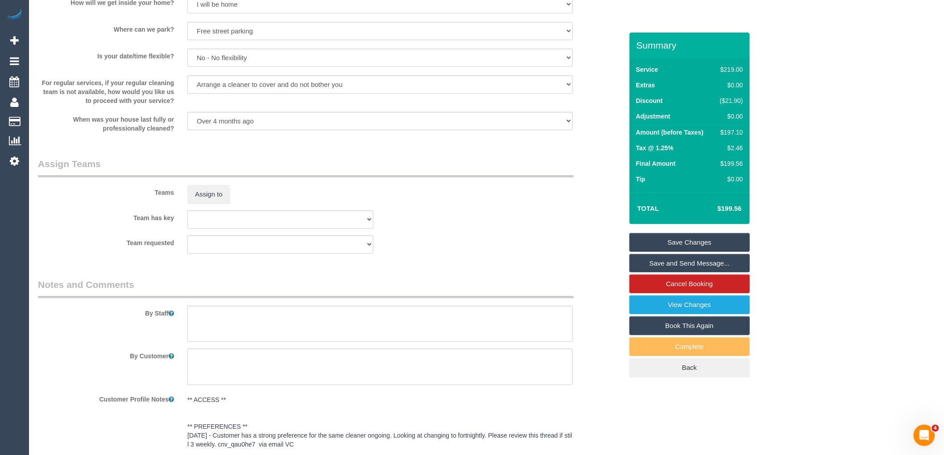
scroll to position [1475, 0]
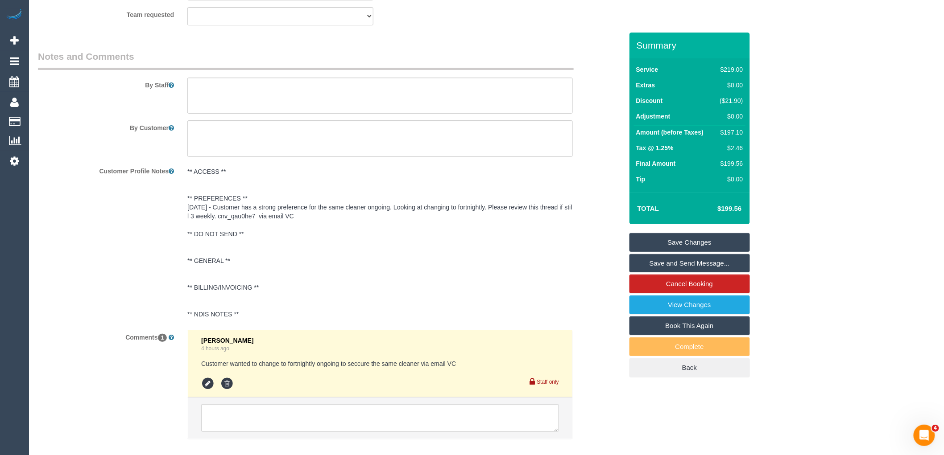
select select "spot34"
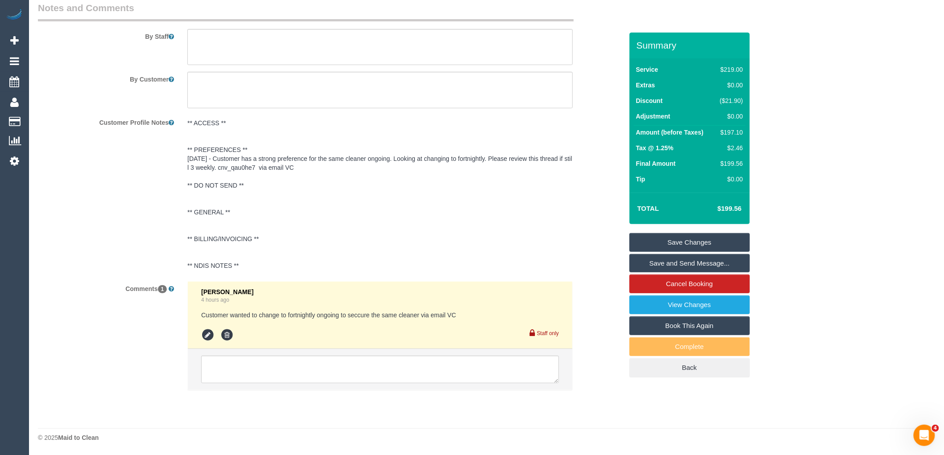
click at [732, 233] on div "Summary Service $219.00 Extras $0.00 Discount ($21.90) Adjustment $0.00 Amount …" at bounding box center [689, 214] width 120 height 363
click at [721, 240] on link "Save Changes" at bounding box center [689, 242] width 120 height 19
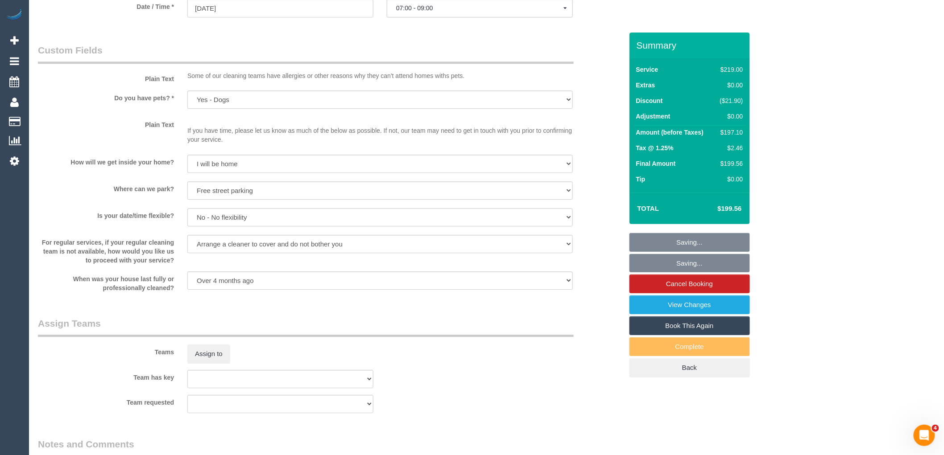
scroll to position [683, 0]
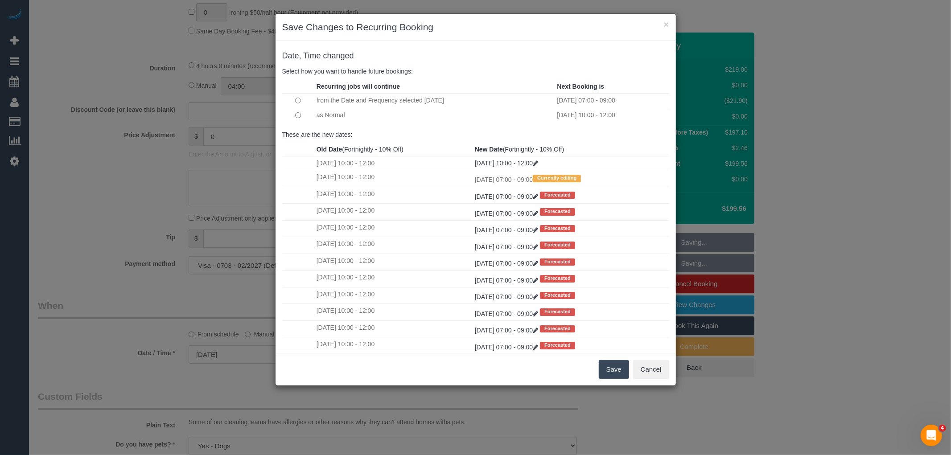
click at [614, 372] on button "Save" at bounding box center [614, 369] width 30 height 19
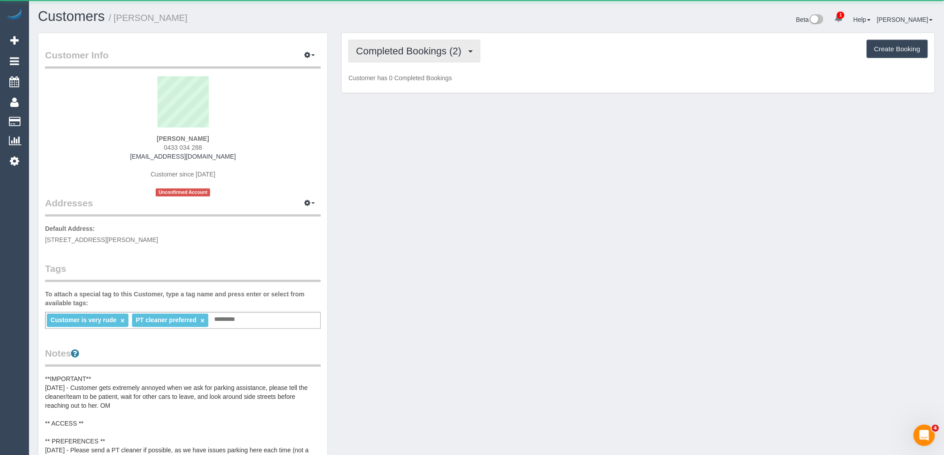
click at [421, 51] on span "Completed Bookings (2)" at bounding box center [411, 50] width 110 height 11
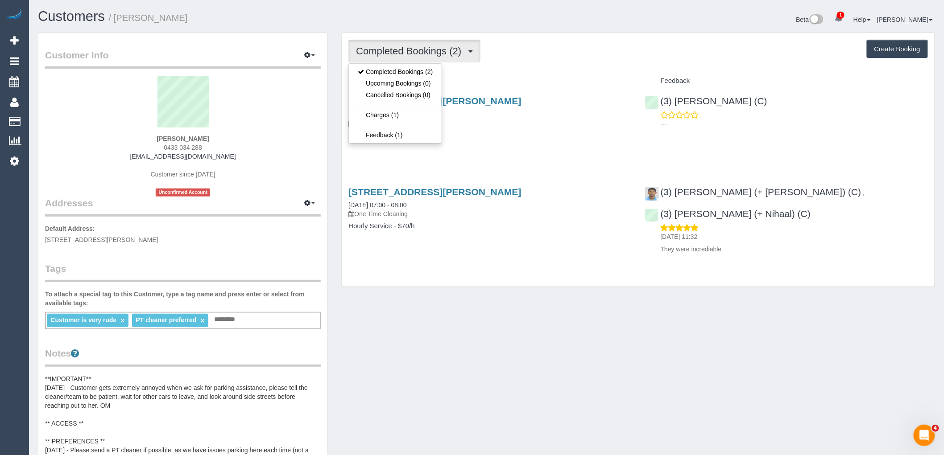
click at [534, 54] on div "Completed Bookings (2) Completed Bookings (2) Upcoming Bookings (0) Cancelled B…" at bounding box center [637, 51] width 579 height 23
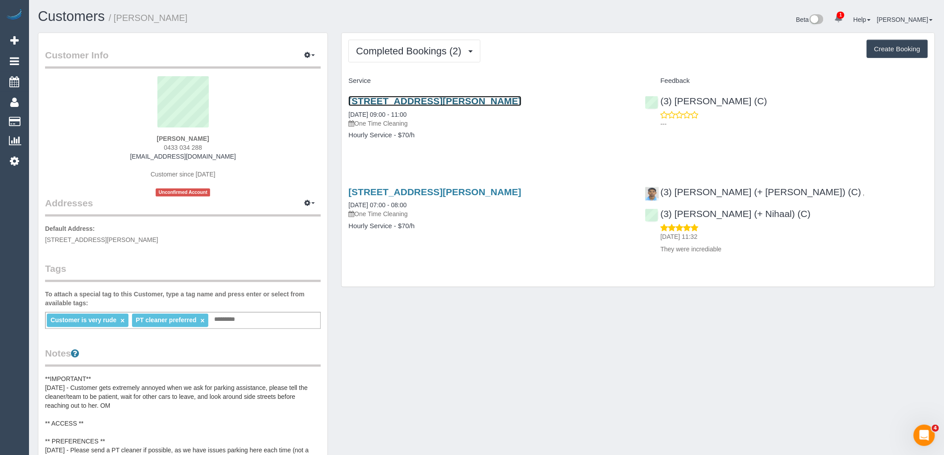
click at [506, 100] on link "505/ 55 - 63 Nicholson St, Brunswick East, VIC 3057" at bounding box center [434, 101] width 173 height 10
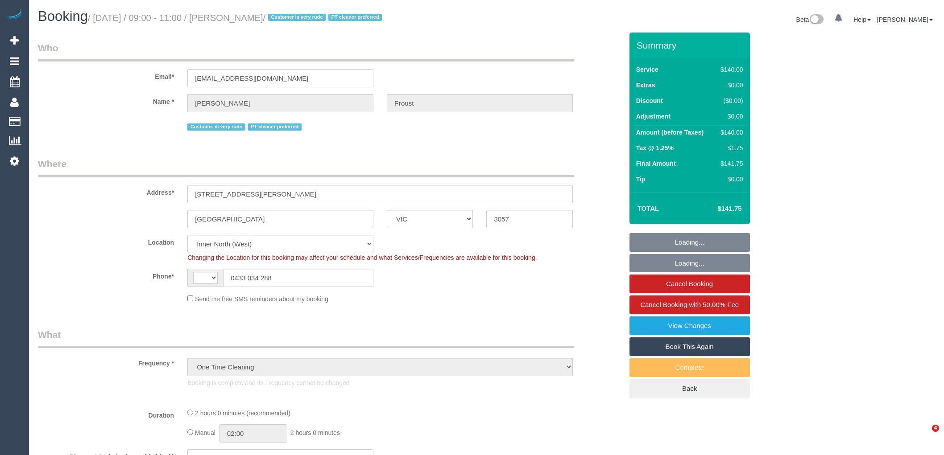
select select "VIC"
select select "string:AU"
select select "object:1445"
select select "string:stripe-pm_1RqlAb2GScqysDRVsdGMN3A0"
select select "number:28"
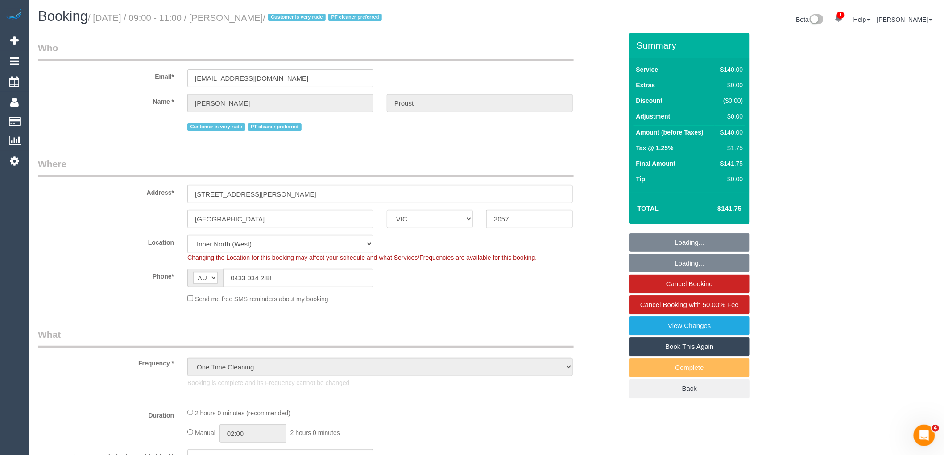
select select "number:14"
select select "number:19"
select select "number:36"
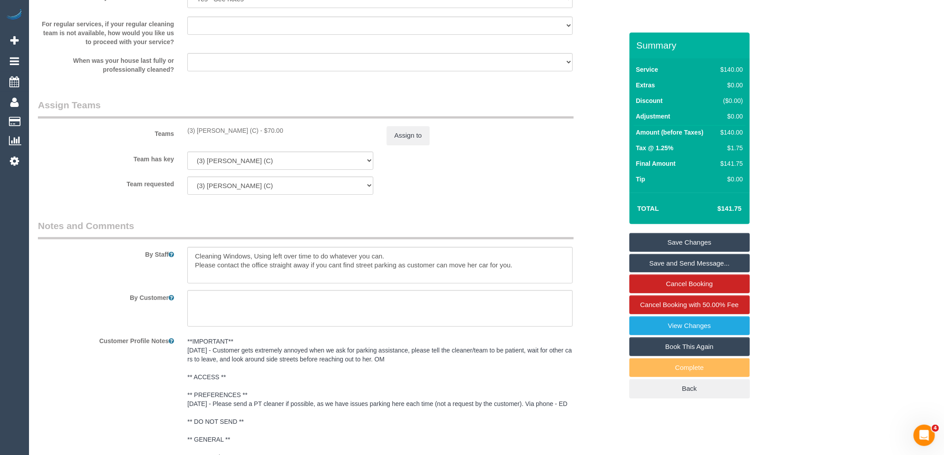
scroll to position [1439, 0]
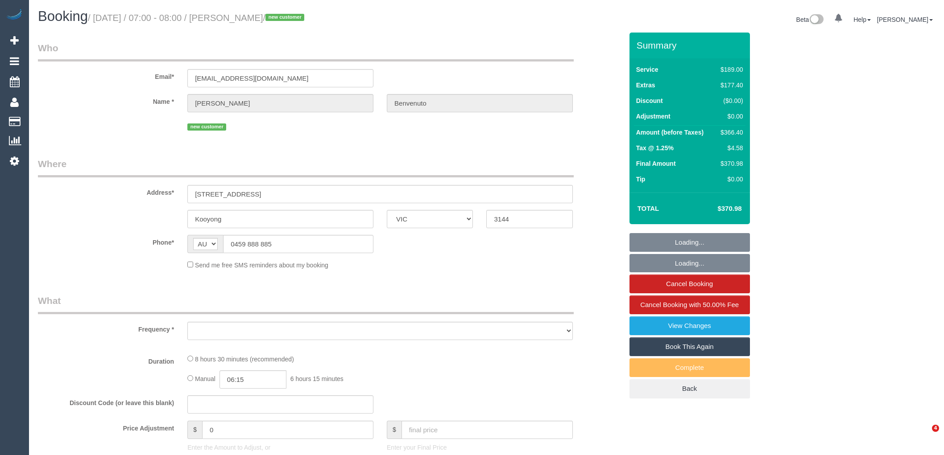
select select "VIC"
select select "string:stripe-pm_1Rz7Fz2GScqysDRVnVJ6S2eo"
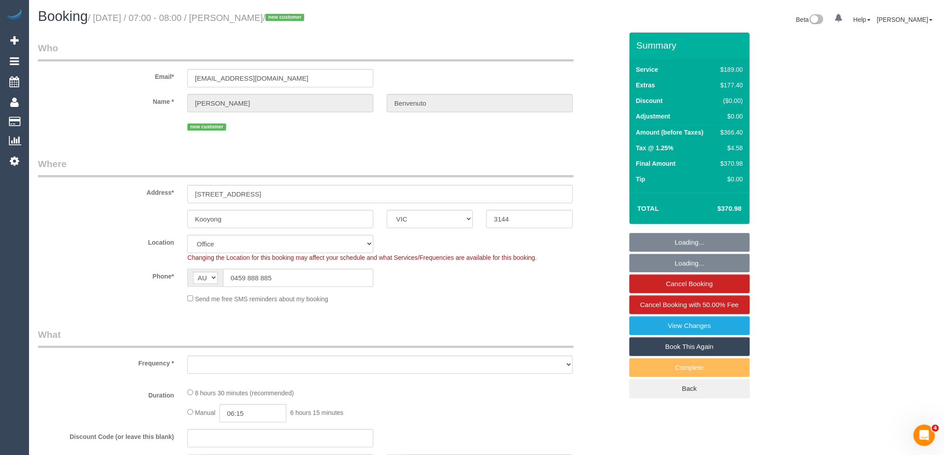
select select "object:624"
select select "number:28"
select select "number:15"
select select "number:19"
select select "number:36"
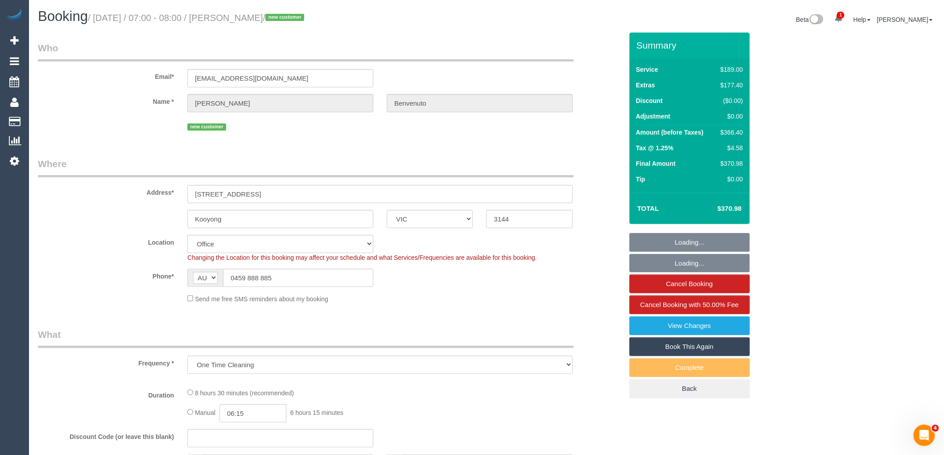
select select "object:871"
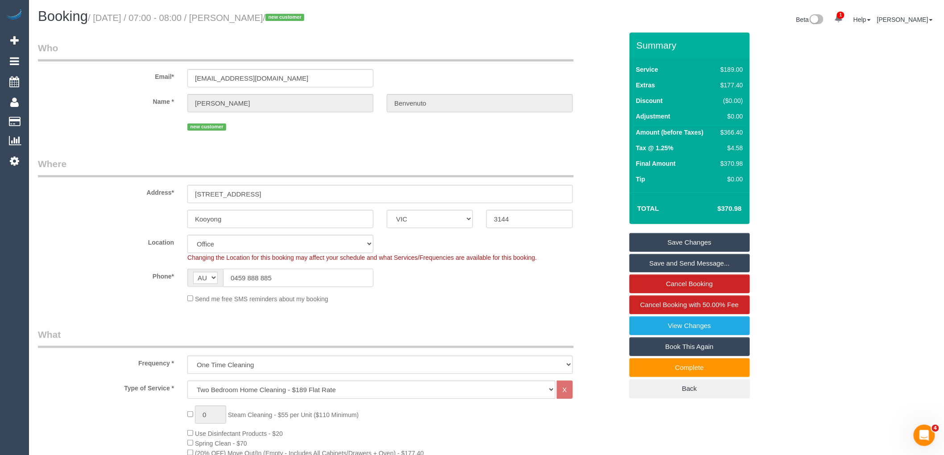
drag, startPoint x: 278, startPoint y: 273, endPoint x: 198, endPoint y: 272, distance: 79.8
click at [198, 272] on div "AF AL DZ AD AO AI AQ AG AR AM AW AU AT AZ BS BH BD BB BY BE BZ BJ BM BT BO BA B…" at bounding box center [280, 278] width 186 height 18
click at [462, 277] on div "Phone* AF AL DZ AD AO AI AQ AG AR AM AW AU AT AZ BS BH BD BB BY BE BZ BJ BM BT …" at bounding box center [330, 278] width 598 height 18
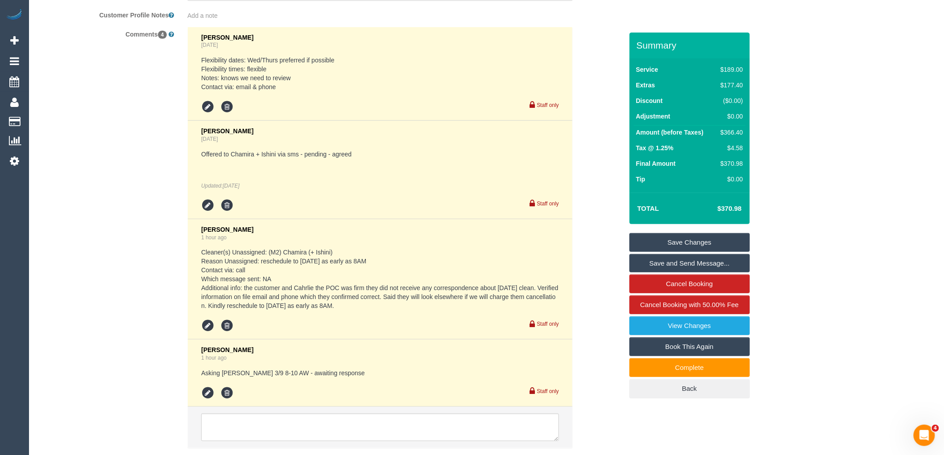
scroll to position [1689, 0]
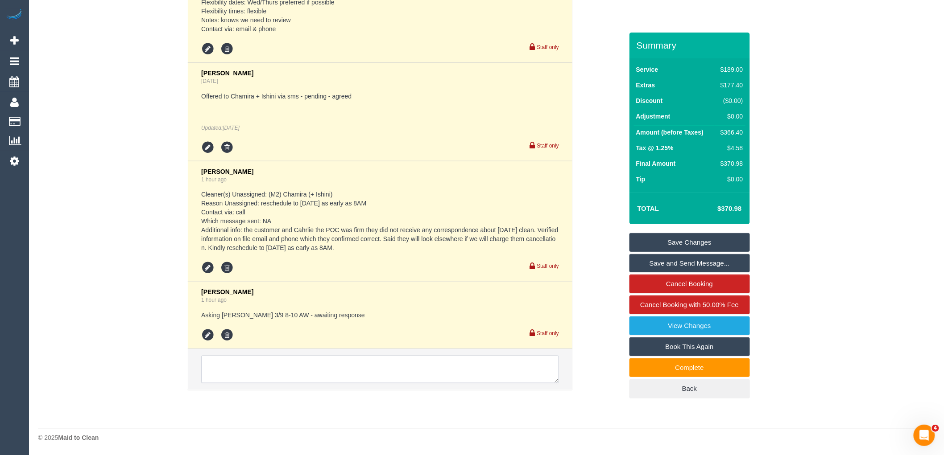
click at [264, 372] on textarea at bounding box center [380, 370] width 358 height 28
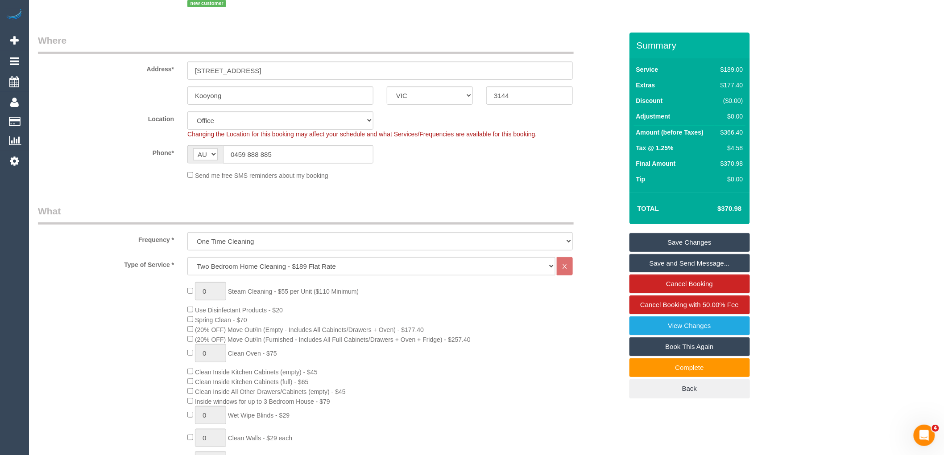
scroll to position [0, 0]
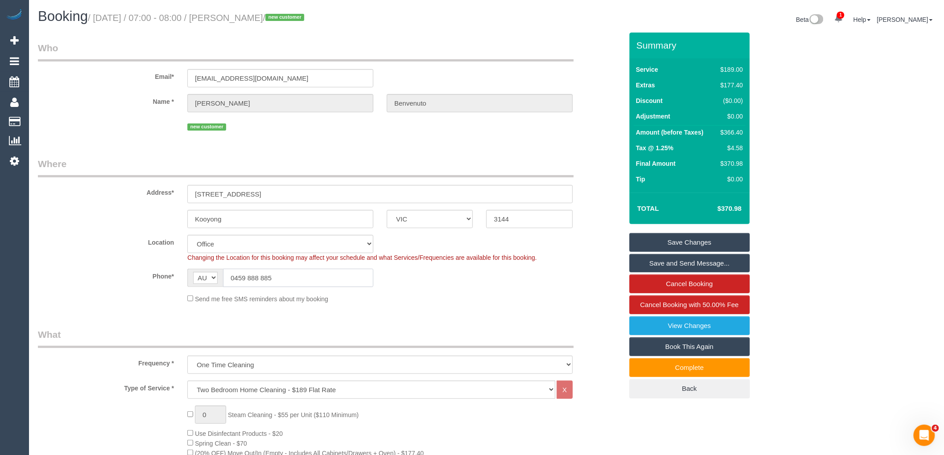
drag, startPoint x: 319, startPoint y: 273, endPoint x: 190, endPoint y: 266, distance: 129.5
click at [190, 266] on sui-booking-location "Location Office City East (North) East (South) Inner East Inner North (East) In…" at bounding box center [330, 269] width 585 height 69
click at [312, 309] on fieldset "Where Address* 102/687 Toorak Road Kooyong ACT NSW NT QLD SA TAS VIC WA 3144 Lo…" at bounding box center [330, 233] width 585 height 153
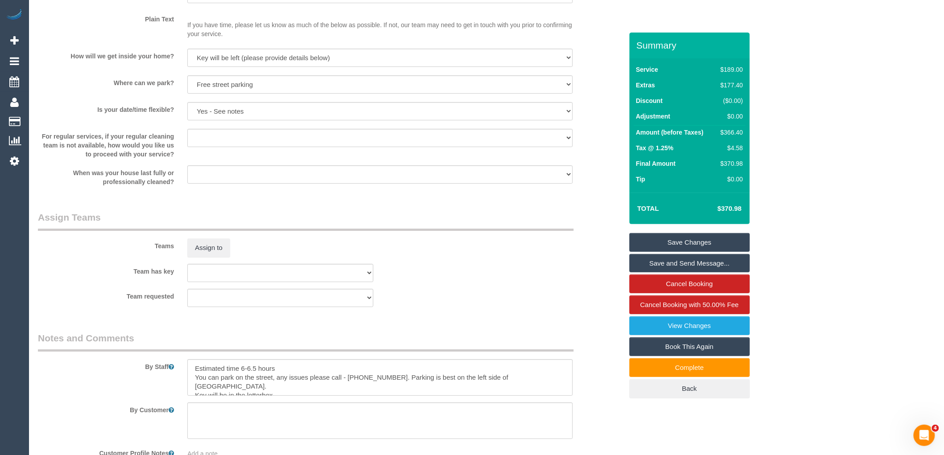
scroll to position [1181, 0]
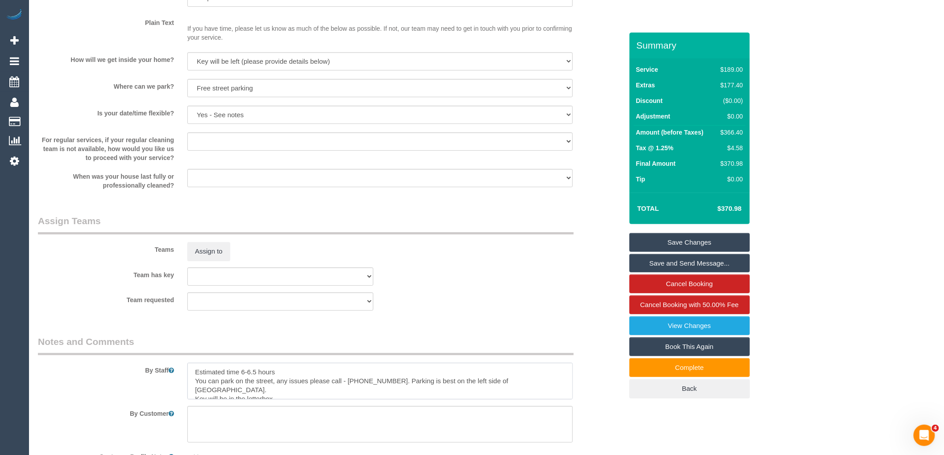
drag, startPoint x: 385, startPoint y: 389, endPoint x: 347, endPoint y: 388, distance: 37.9
click at [347, 388] on textarea at bounding box center [379, 381] width 385 height 37
click at [456, 347] on legend "Notes and Comments" at bounding box center [306, 345] width 536 height 20
drag, startPoint x: 384, startPoint y: 389, endPoint x: 349, endPoint y: 388, distance: 35.7
click at [349, 388] on textarea at bounding box center [379, 381] width 385 height 37
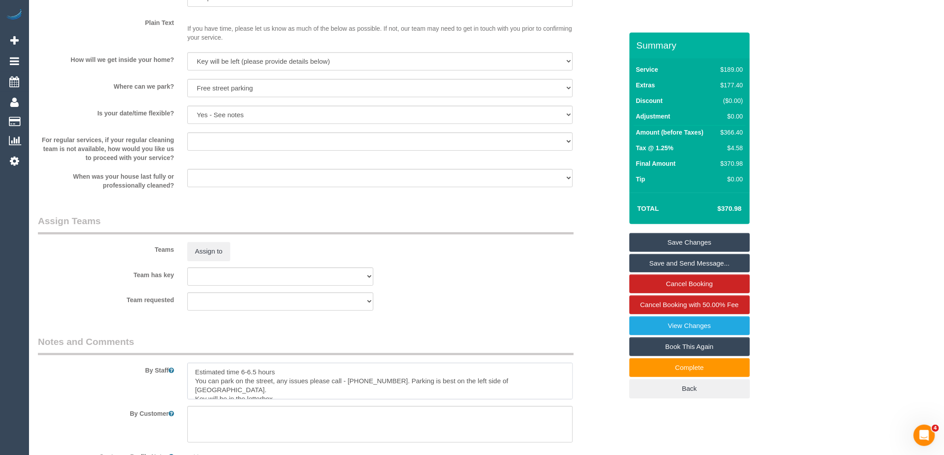
click at [381, 400] on textarea at bounding box center [379, 381] width 385 height 37
drag, startPoint x: 395, startPoint y: 390, endPoint x: 327, endPoint y: 389, distance: 67.8
click at [327, 389] on textarea at bounding box center [379, 381] width 385 height 37
click at [419, 387] on textarea at bounding box center [379, 381] width 385 height 37
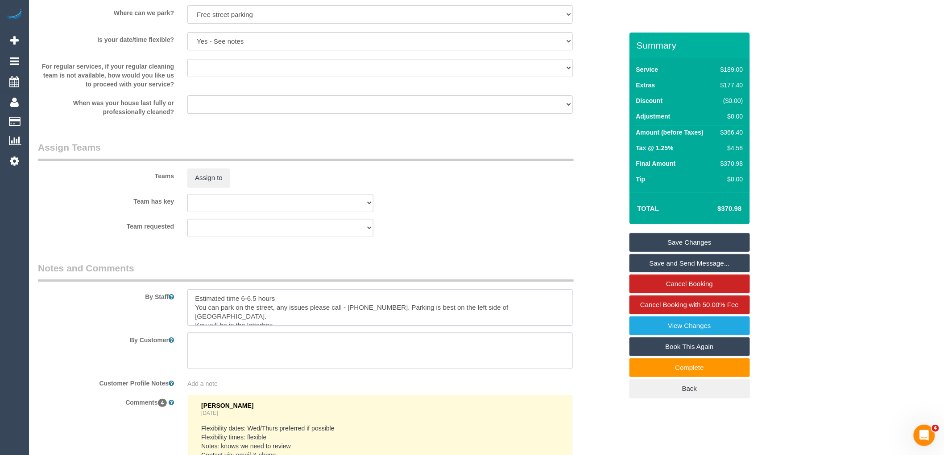
scroll to position [1230, 0]
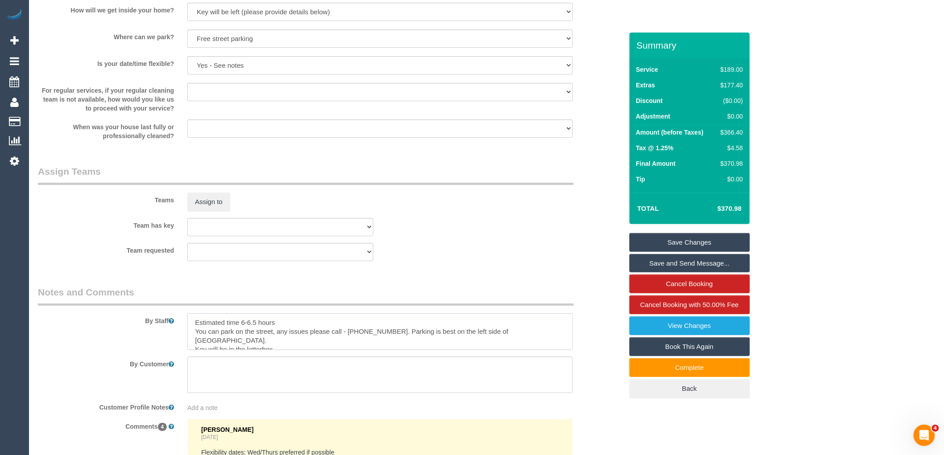
click at [192, 341] on textarea at bounding box center [379, 332] width 385 height 37
type textarea "Estimated time 6-6.5 hours contact [PERSON_NAME] 15minutes before arriving. You…"
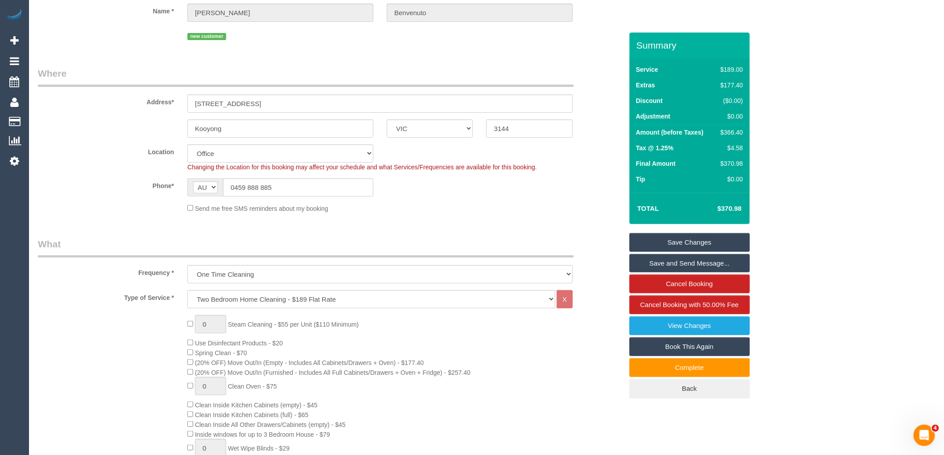
scroll to position [0, 0]
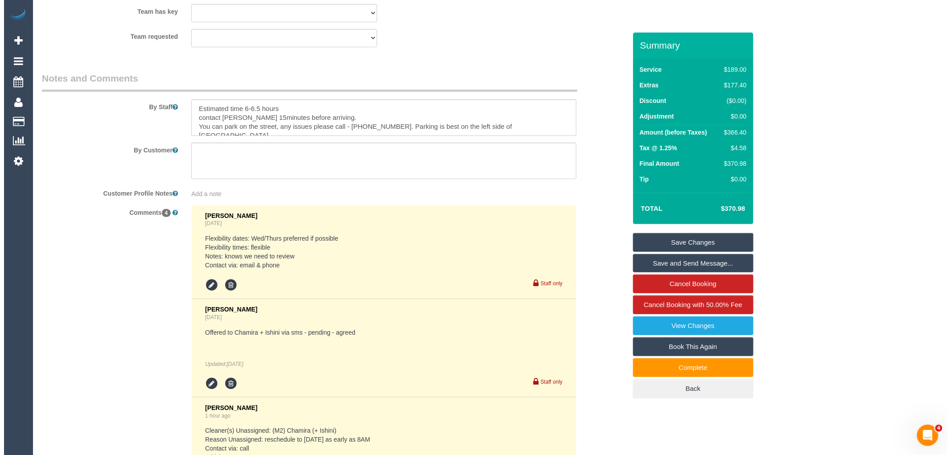
scroll to position [1437, 0]
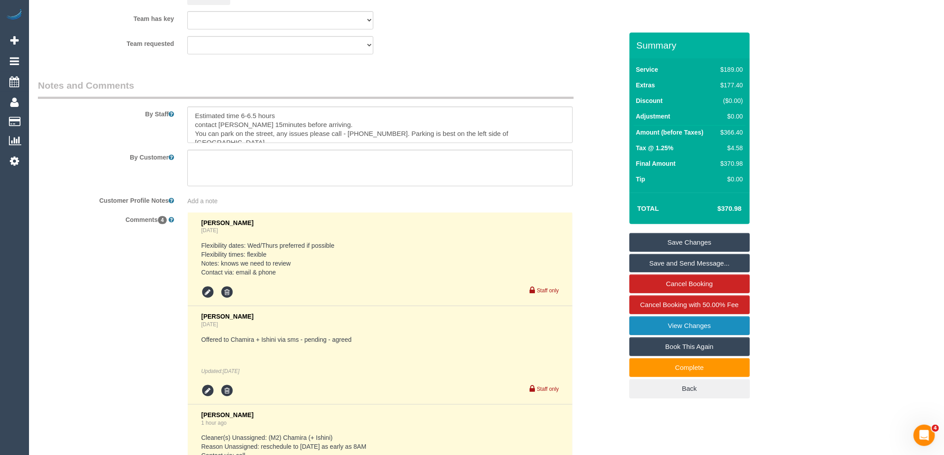
click at [684, 319] on link "View Changes" at bounding box center [689, 326] width 120 height 19
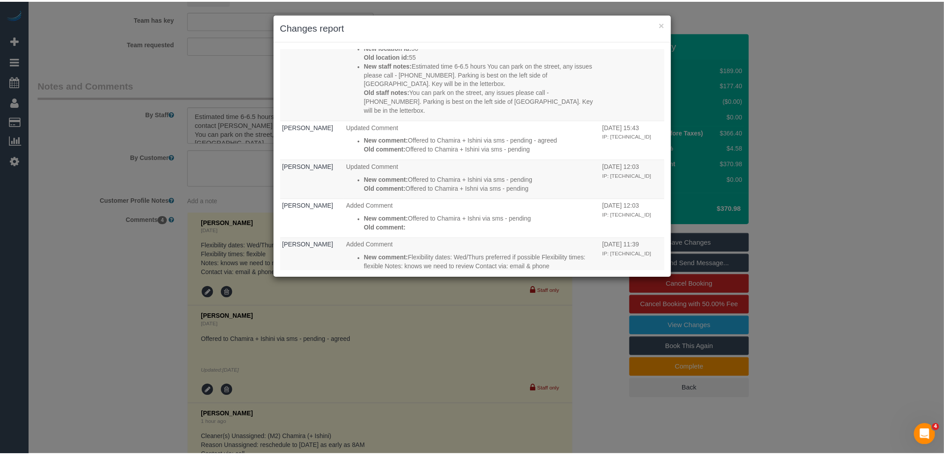
scroll to position [347, 0]
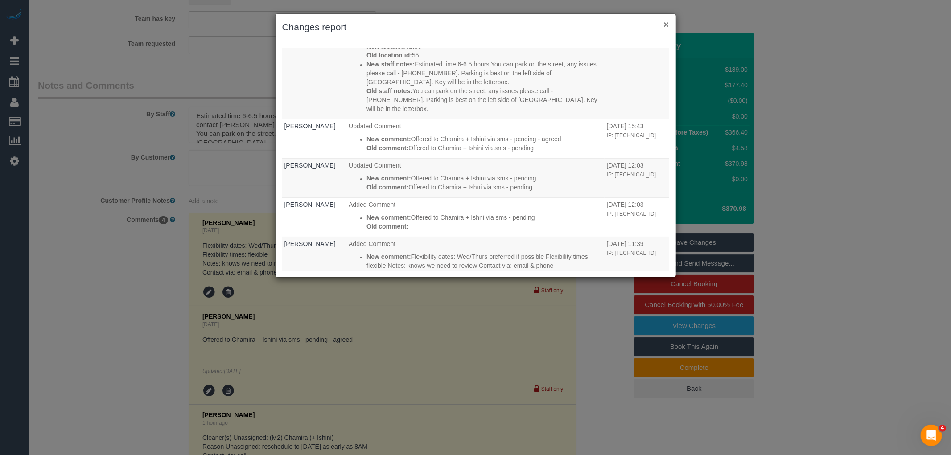
click at [665, 25] on button "×" at bounding box center [666, 24] width 5 height 9
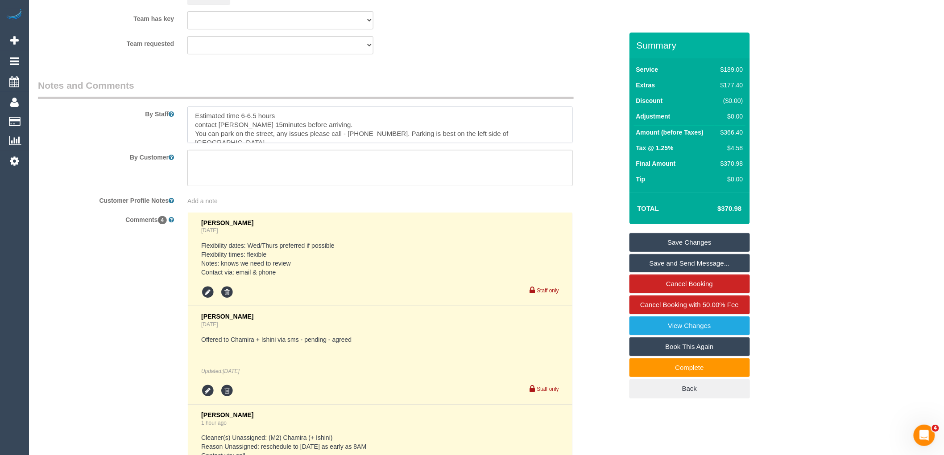
drag, startPoint x: 388, startPoint y: 141, endPoint x: 348, endPoint y: 141, distance: 39.7
click at [348, 141] on textarea at bounding box center [379, 125] width 385 height 37
click at [469, 180] on textarea at bounding box center [379, 168] width 385 height 37
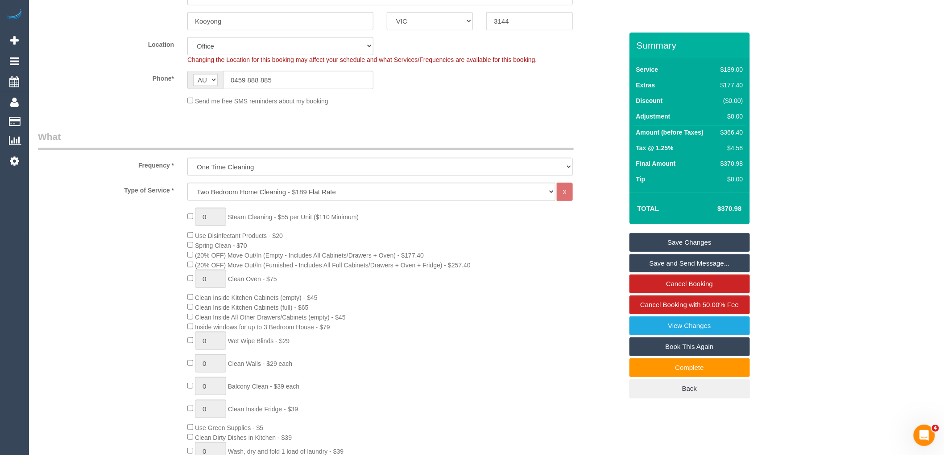
scroll to position [0, 0]
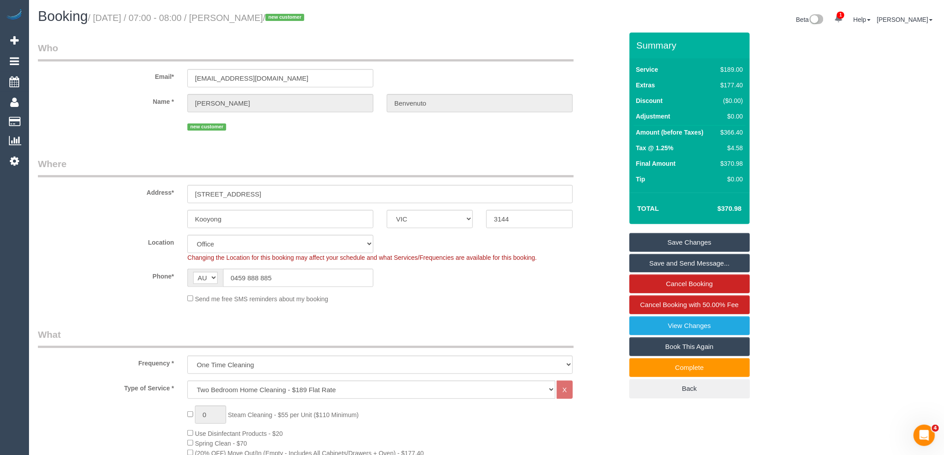
click at [439, 299] on div "Send me free SMS reminders about my booking" at bounding box center [380, 299] width 399 height 10
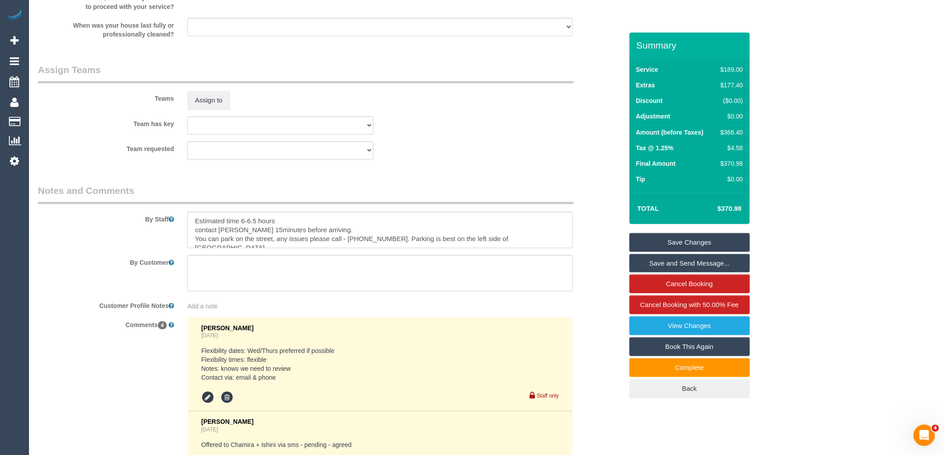
scroll to position [1486, 0]
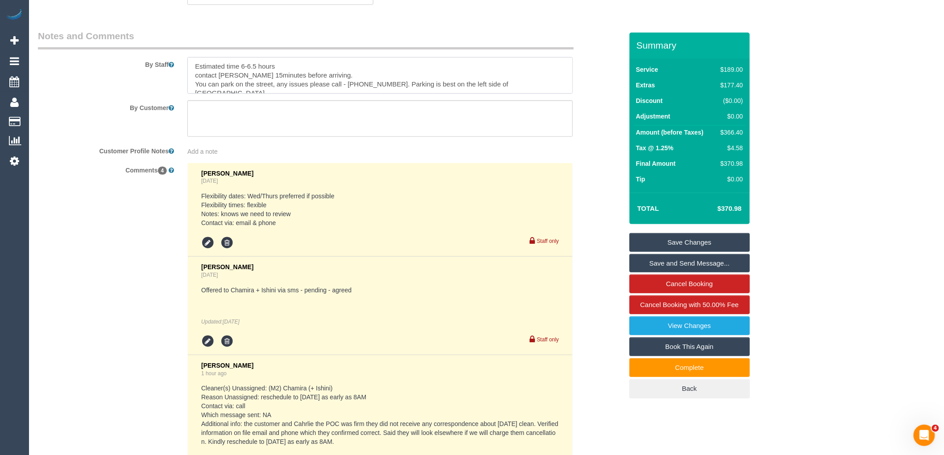
drag, startPoint x: 384, startPoint y: 90, endPoint x: 348, endPoint y: 91, distance: 35.7
click at [348, 91] on textarea at bounding box center [379, 75] width 385 height 37
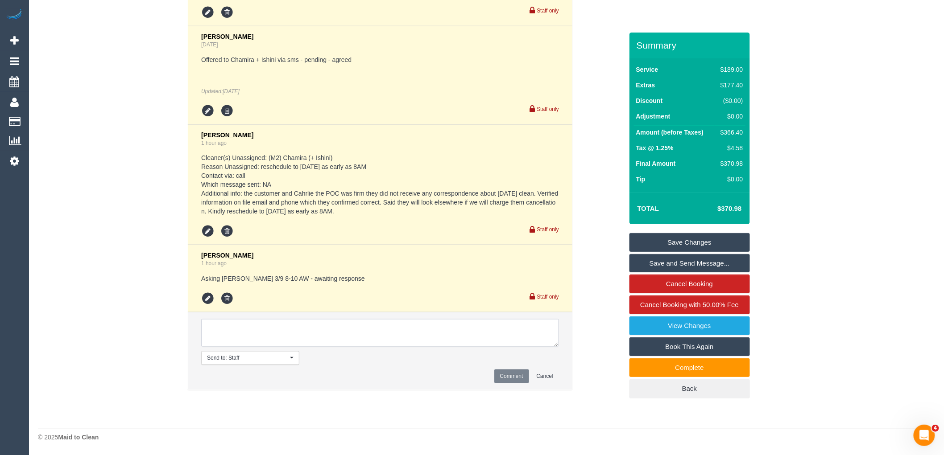
click at [278, 335] on textarea at bounding box center [380, 333] width 358 height 28
type textarea "[DATE] 8-10am confirmed with [PERSON_NAME] via phone. Also confirmed he will re…"
click at [501, 367] on li "Send to: Staff Nothing selected Send to: Staff Send to: Customer Send to: Team …" at bounding box center [380, 352] width 384 height 78
click at [506, 371] on button "Comment" at bounding box center [511, 377] width 35 height 14
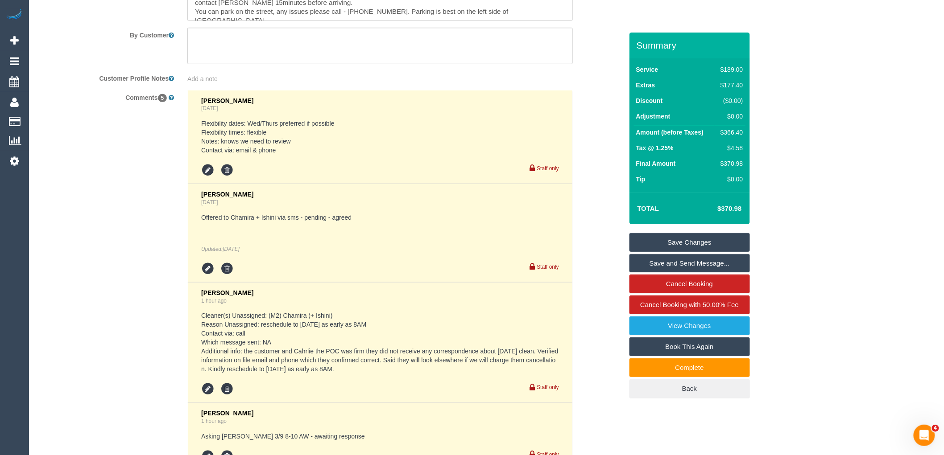
scroll to position [1417, 0]
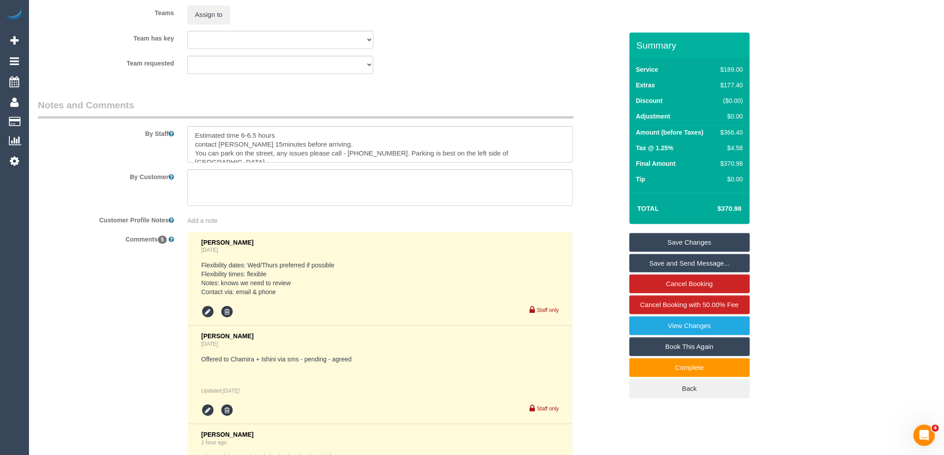
click at [704, 238] on link "Save Changes" at bounding box center [689, 242] width 120 height 19
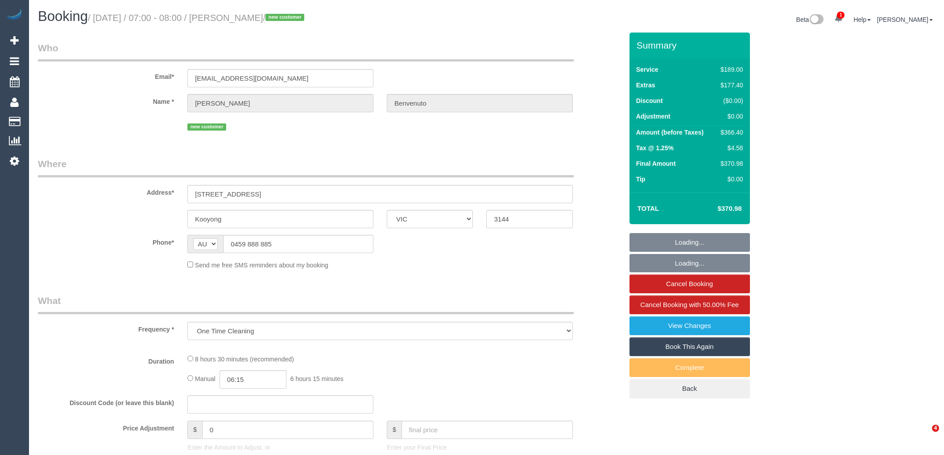
select select "VIC"
select select "string:stripe-pm_1Rz7Fz2GScqysDRVnVJ6S2eo"
select select "number:28"
select select "number:15"
select select "number:19"
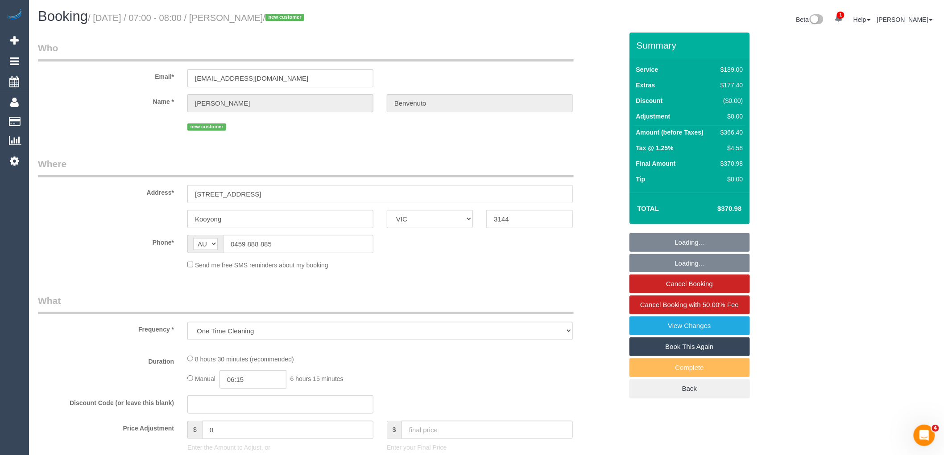
select select "number:36"
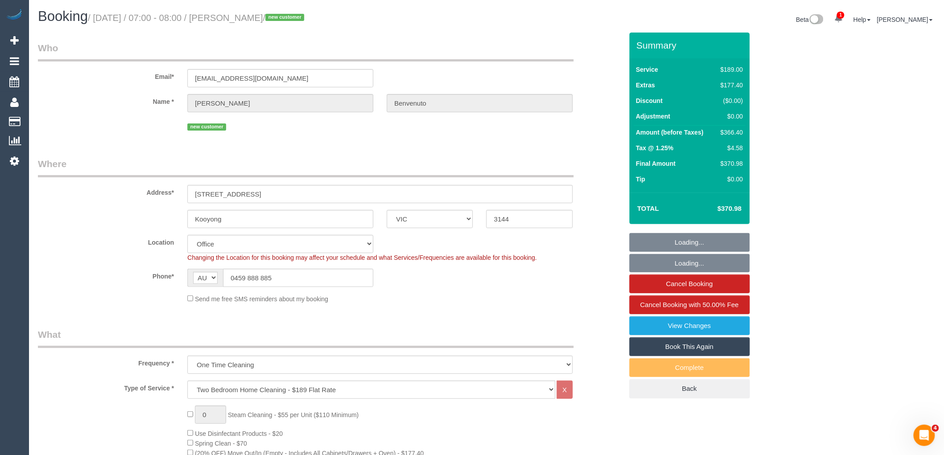
select select "object:889"
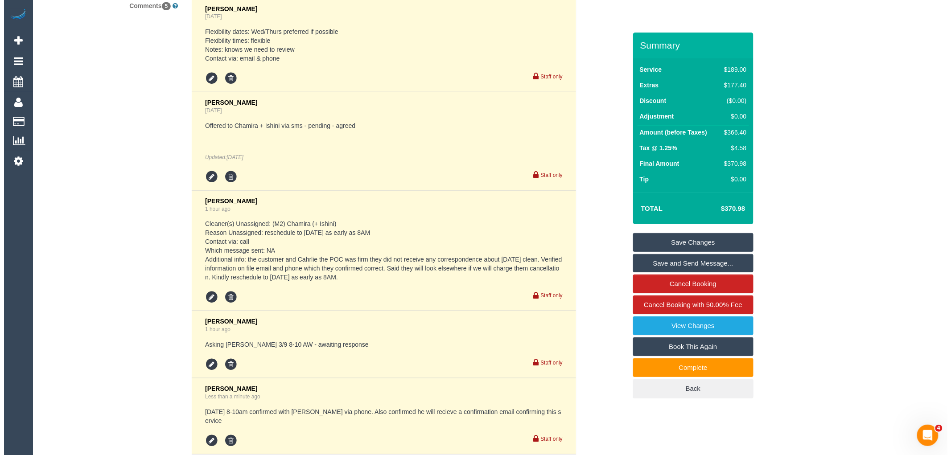
scroll to position [1635, 0]
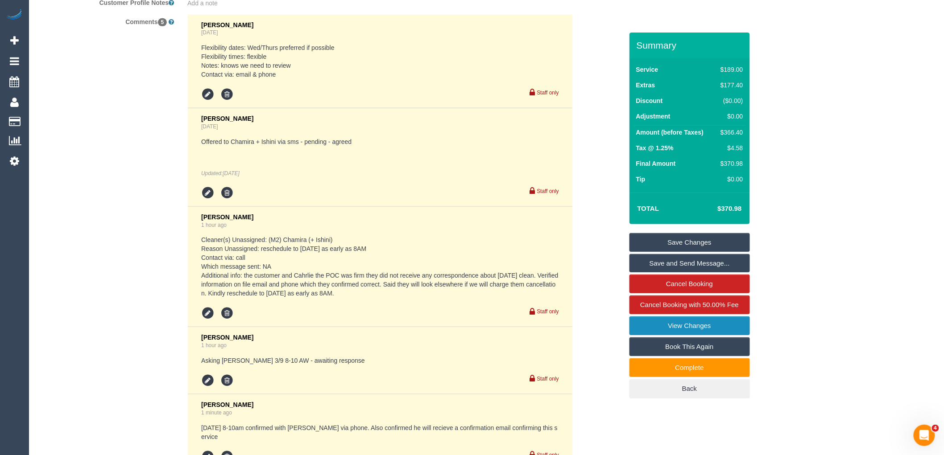
click at [703, 326] on link "View Changes" at bounding box center [689, 326] width 120 height 19
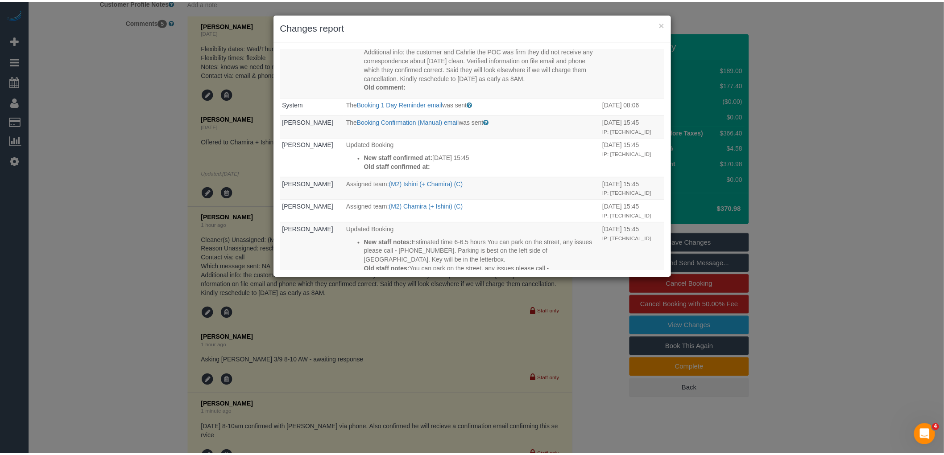
scroll to position [248, 0]
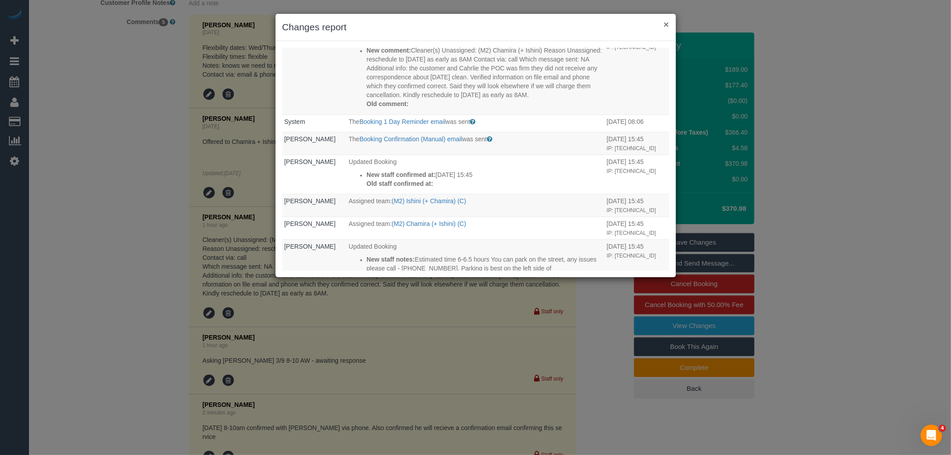
click at [668, 24] on button "×" at bounding box center [666, 24] width 5 height 9
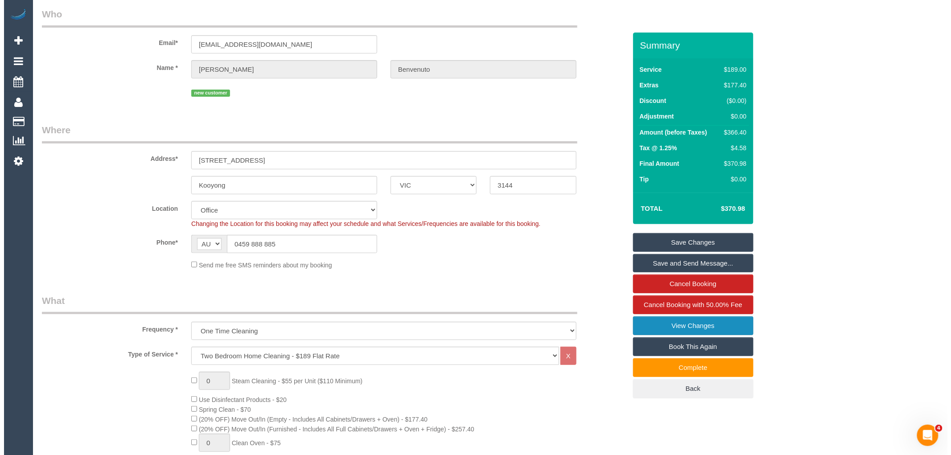
scroll to position [0, 0]
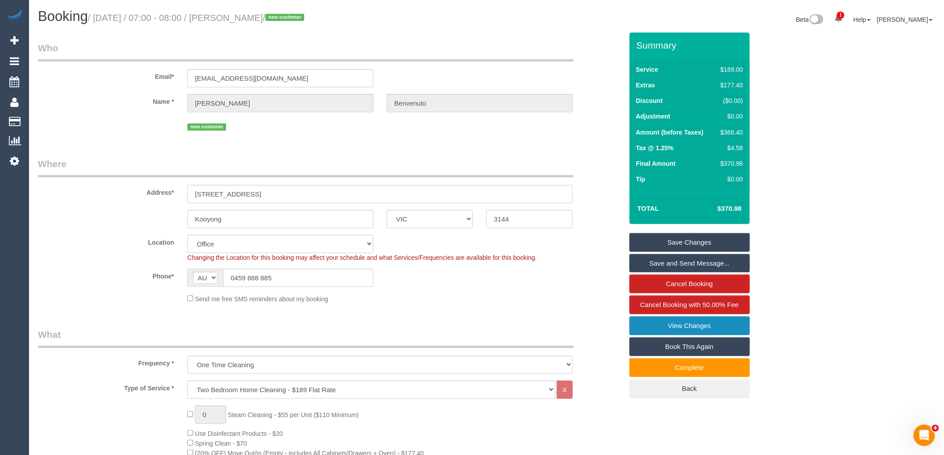
click at [656, 335] on link "View Changes" at bounding box center [689, 326] width 120 height 19
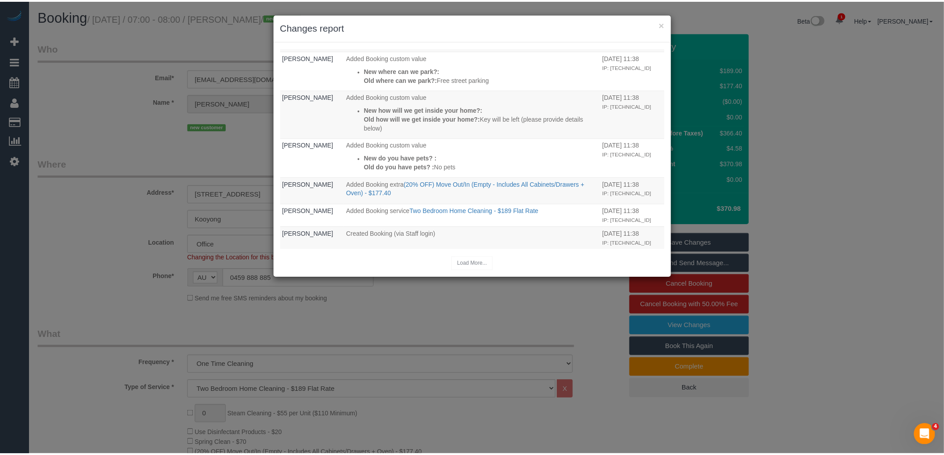
scroll to position [837, 0]
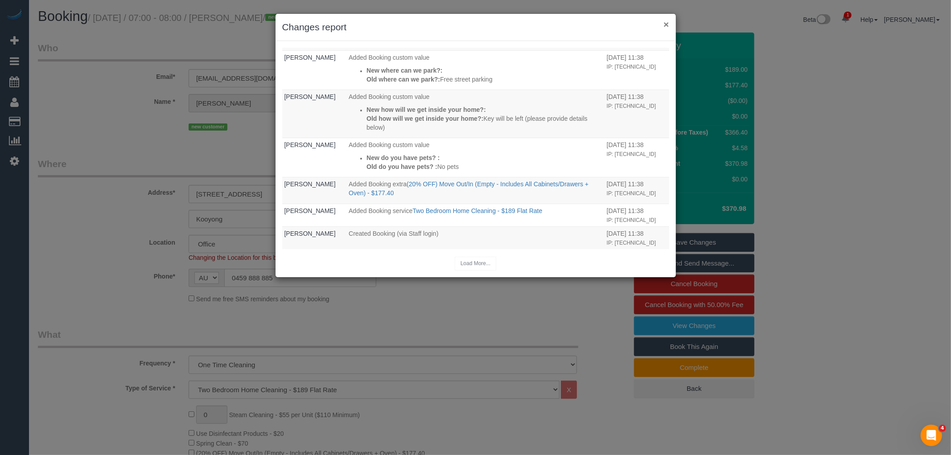
click at [665, 25] on button "×" at bounding box center [666, 24] width 5 height 9
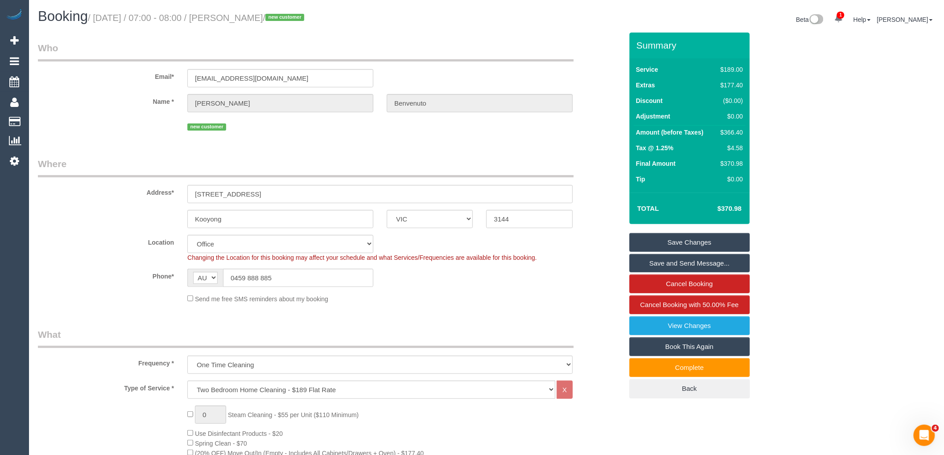
drag, startPoint x: 323, startPoint y: 16, endPoint x: 245, endPoint y: 12, distance: 78.2
click at [245, 12] on h1 "Booking / September 03, 2025 / 07:00 - 08:00 / Anthony Benvenuto / new customer" at bounding box center [259, 16] width 442 height 15
copy small "Anthony Benvenuto"
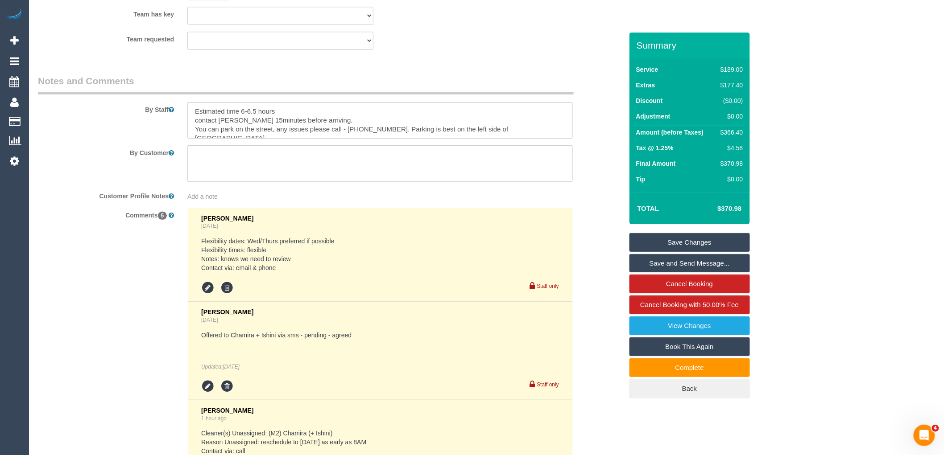
scroll to position [1417, 0]
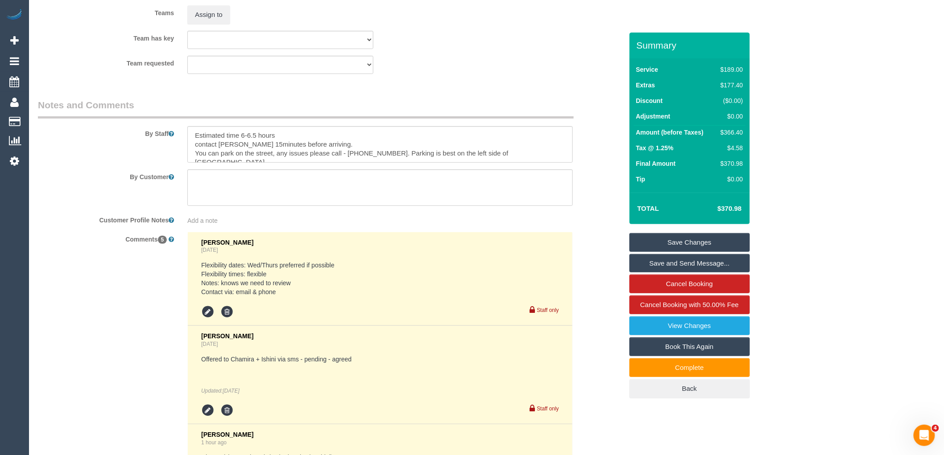
click at [711, 237] on link "Save Changes" at bounding box center [689, 242] width 120 height 19
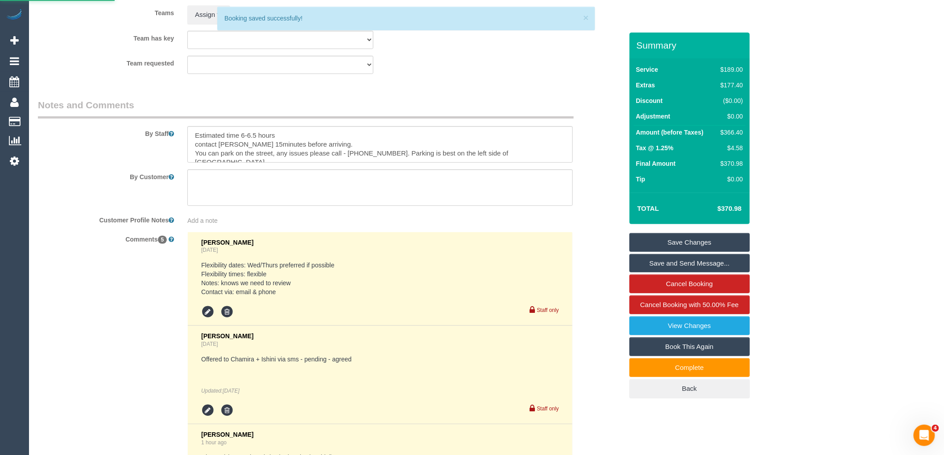
drag, startPoint x: 384, startPoint y: 159, endPoint x: 349, endPoint y: 163, distance: 35.4
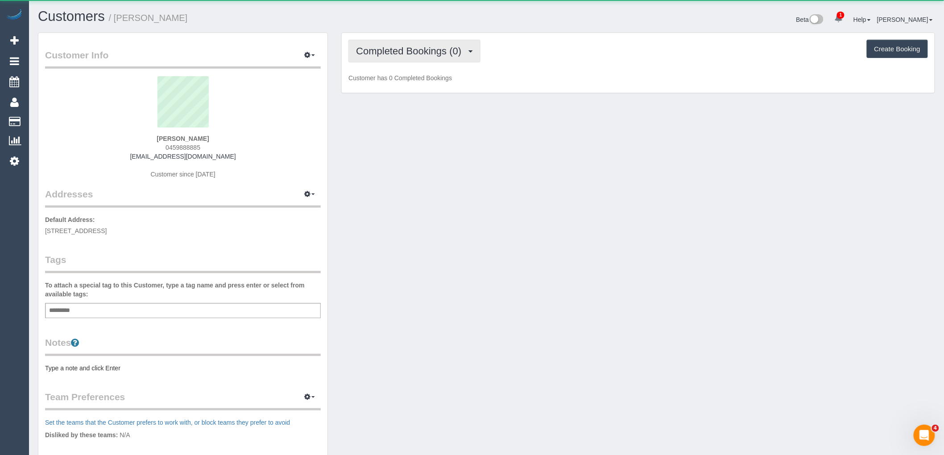
click at [410, 50] on span "Completed Bookings (0)" at bounding box center [411, 50] width 110 height 11
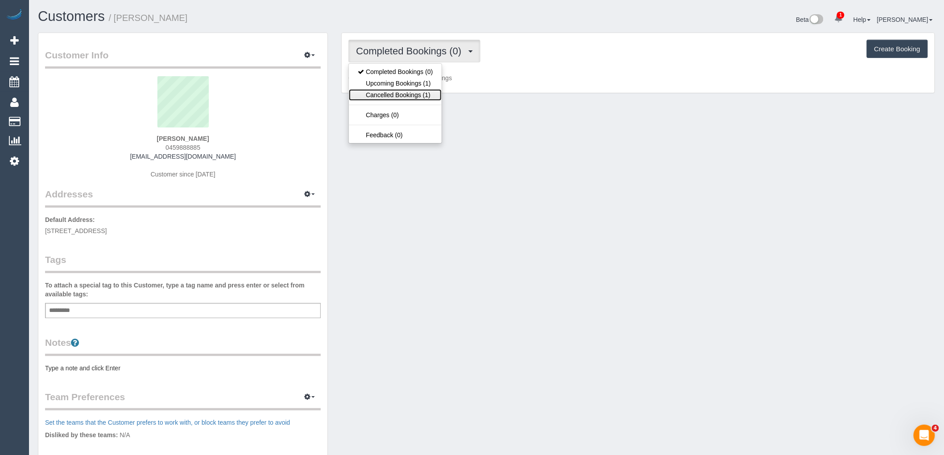
click at [407, 95] on link "Cancelled Bookings (1)" at bounding box center [395, 95] width 93 height 12
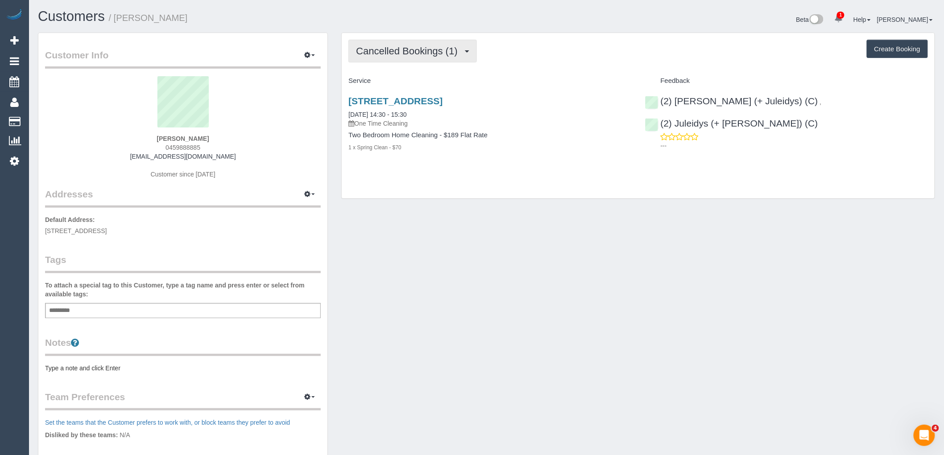
click at [404, 45] on button "Cancelled Bookings (1)" at bounding box center [412, 51] width 128 height 23
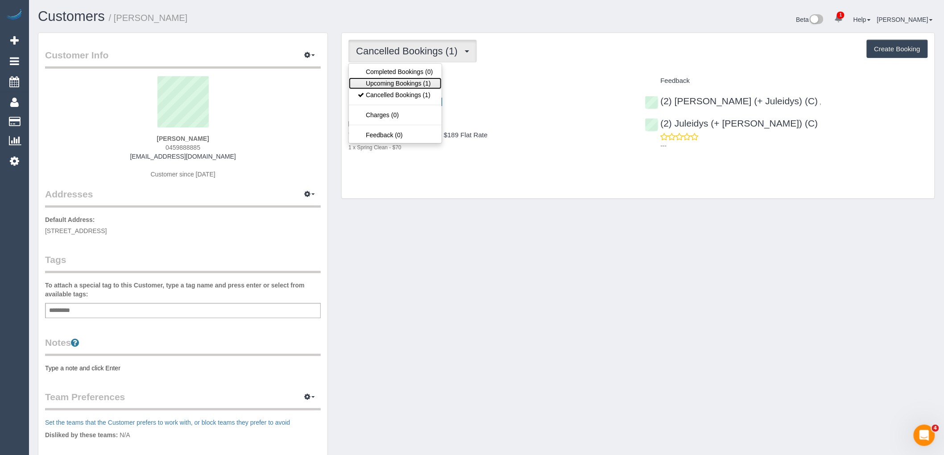
click at [409, 81] on link "Upcoming Bookings (1)" at bounding box center [395, 84] width 93 height 12
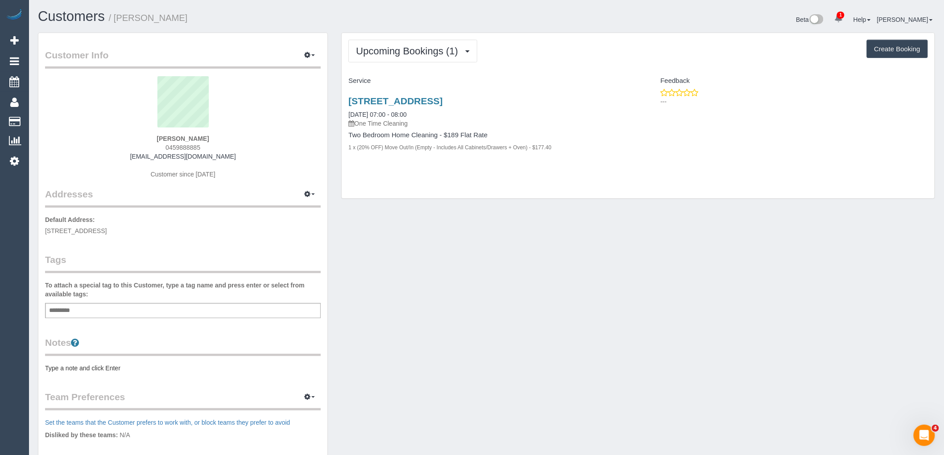
drag, startPoint x: 242, startPoint y: 135, endPoint x: 142, endPoint y: 136, distance: 99.9
click at [142, 136] on div "[PERSON_NAME] 0459888885 [EMAIL_ADDRESS][DOMAIN_NAME] Customer since [DATE]" at bounding box center [183, 131] width 276 height 111
drag, startPoint x: 170, startPoint y: 140, endPoint x: 87, endPoint y: 140, distance: 83.0
click at [87, 140] on div "[PERSON_NAME] 0459888885 [EMAIL_ADDRESS][DOMAIN_NAME] Customer since [DATE]" at bounding box center [183, 131] width 276 height 111
copy strong "[PERSON_NAME]"
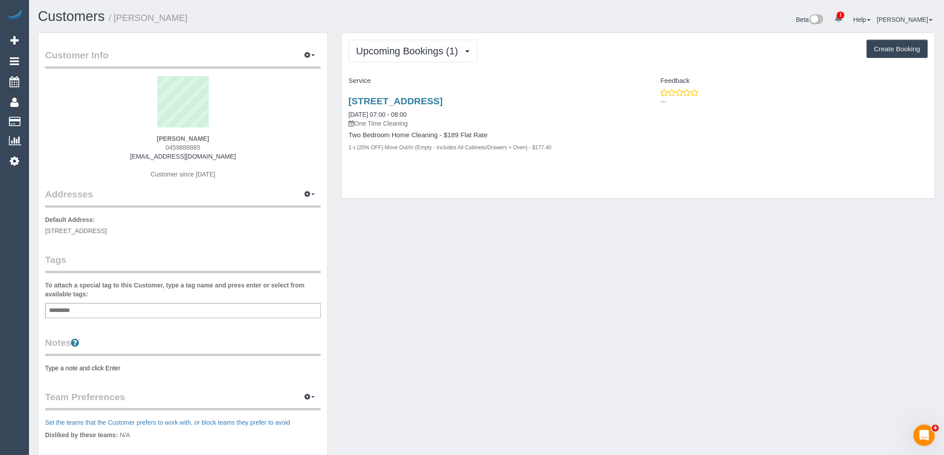
drag, startPoint x: 476, startPoint y: 95, endPoint x: 346, endPoint y: 95, distance: 130.2
click at [346, 95] on div "[STREET_ADDRESS] [DATE] 07:00 - 08:00 One Time Cleaning Two Bedroom Home Cleani…" at bounding box center [490, 128] width 296 height 81
copy link "[STREET_ADDRESS]"
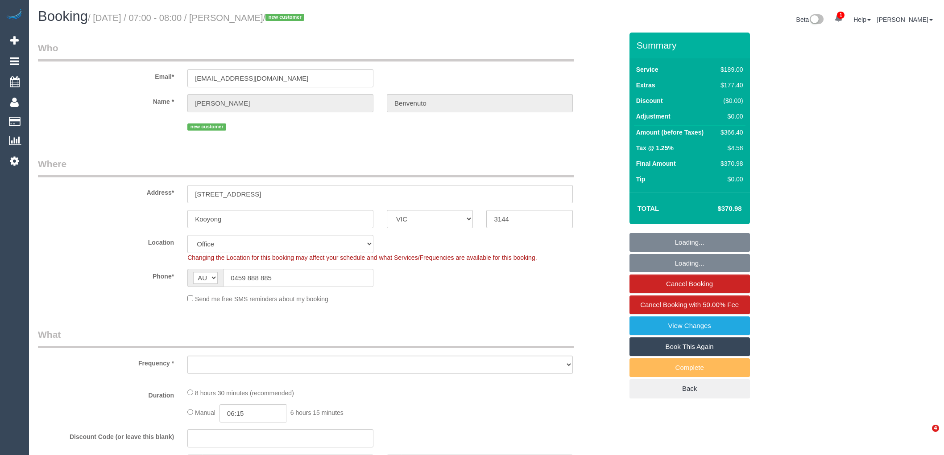
select select "VIC"
select select "object:788"
select select "string:stripe-pm_1Rz7Fz2GScqysDRVnVJ6S2eo"
select select "number:28"
select select "number:15"
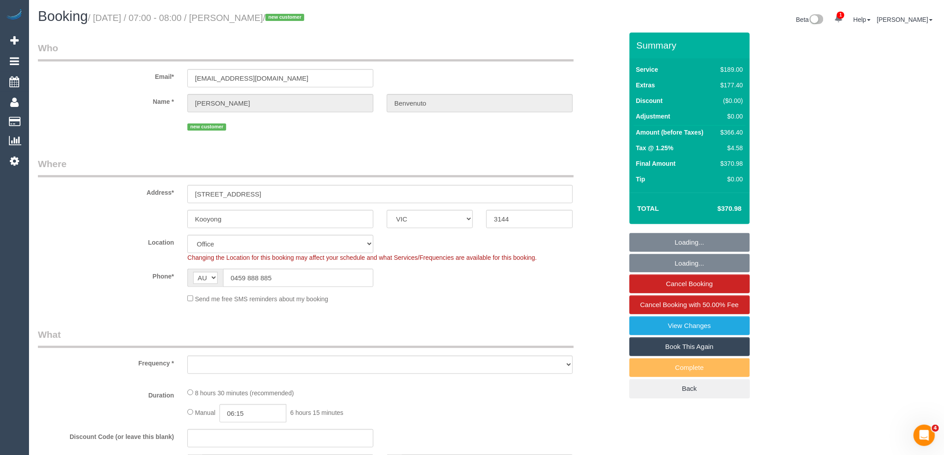
select select "number:19"
select select "number:36"
click at [137, 280] on div "Phone* AF AL DZ AD AO AI AQ AG AR AM AW AU AT AZ BS BH BD BB BY BE BZ BJ BM BT …" at bounding box center [330, 278] width 598 height 18
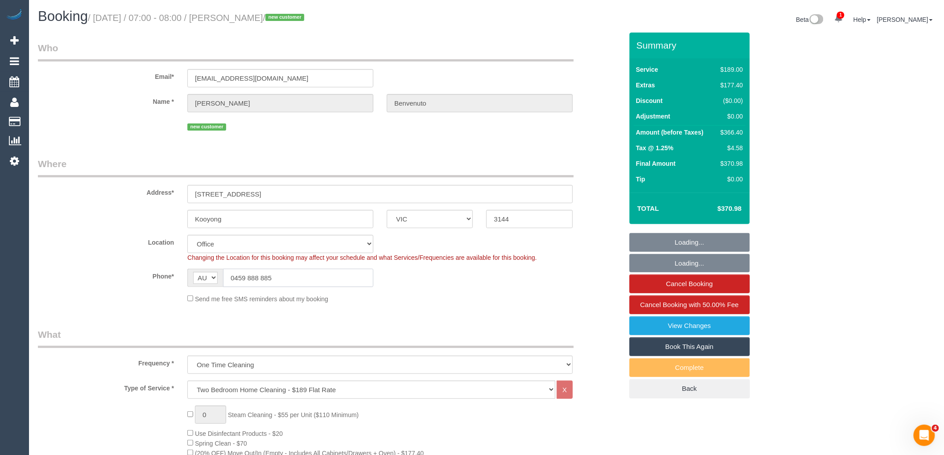
select select "object:2044"
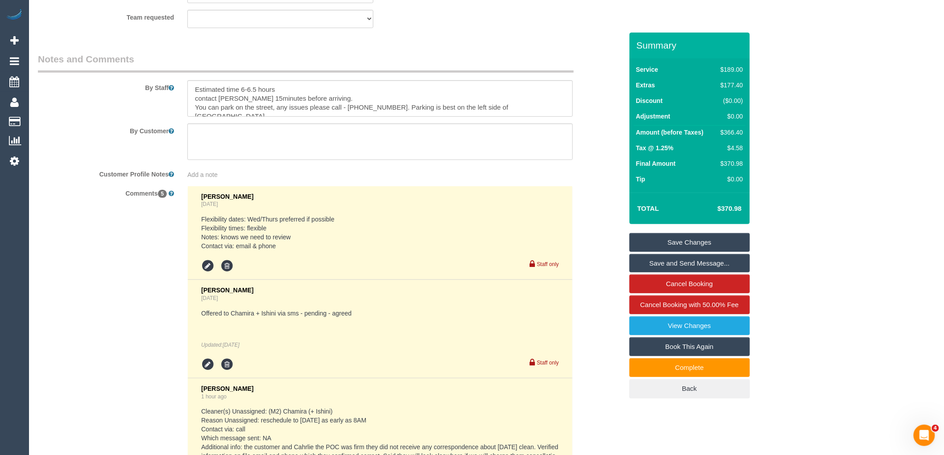
scroll to position [1387, 0]
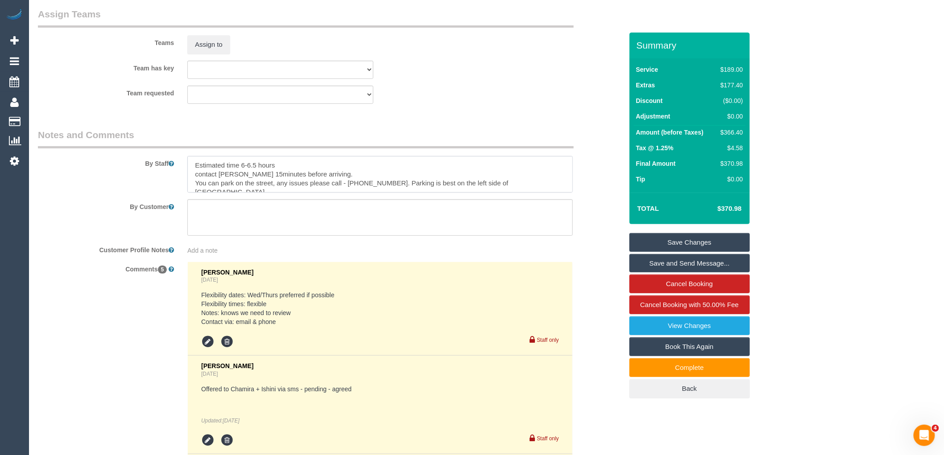
drag, startPoint x: 384, startPoint y: 192, endPoint x: 346, endPoint y: 192, distance: 37.5
click at [346, 192] on textarea at bounding box center [379, 174] width 385 height 37
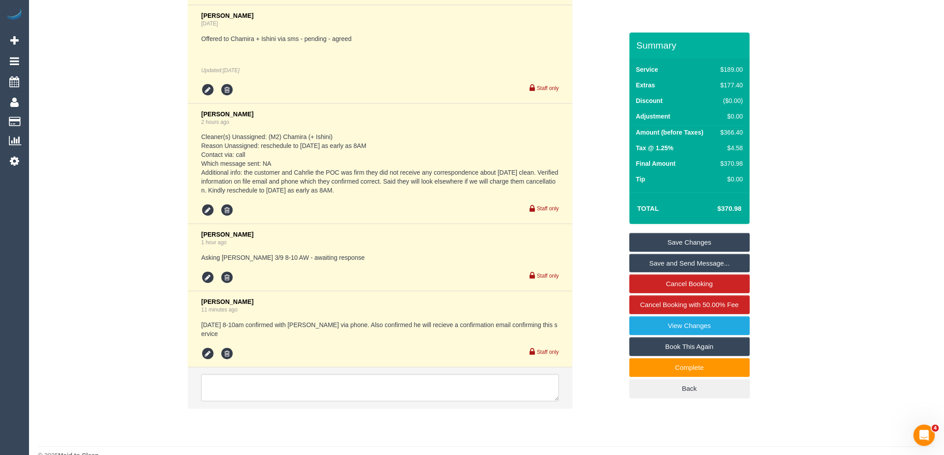
scroll to position [1764, 0]
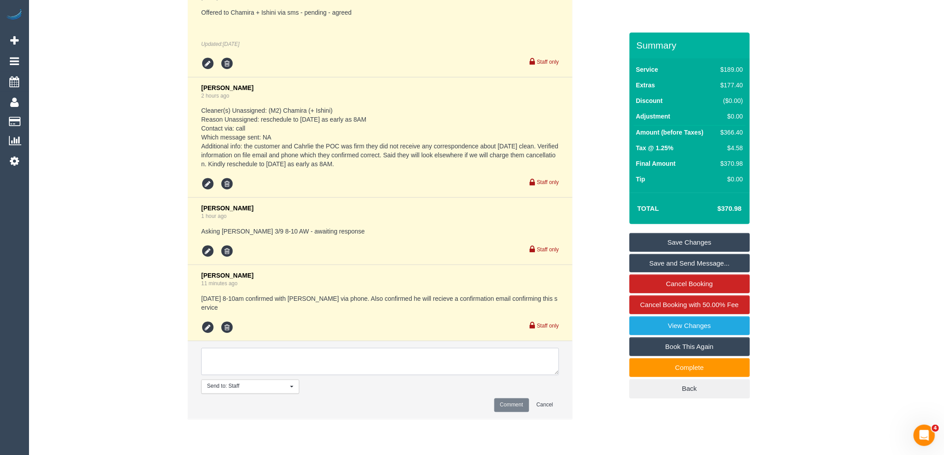
click at [290, 371] on textarea at bounding box center [380, 362] width 358 height 28
paste textarea "Hi Anthony and Charlie, Vanessa here from Maid to Clean. I've just tried to cal…"
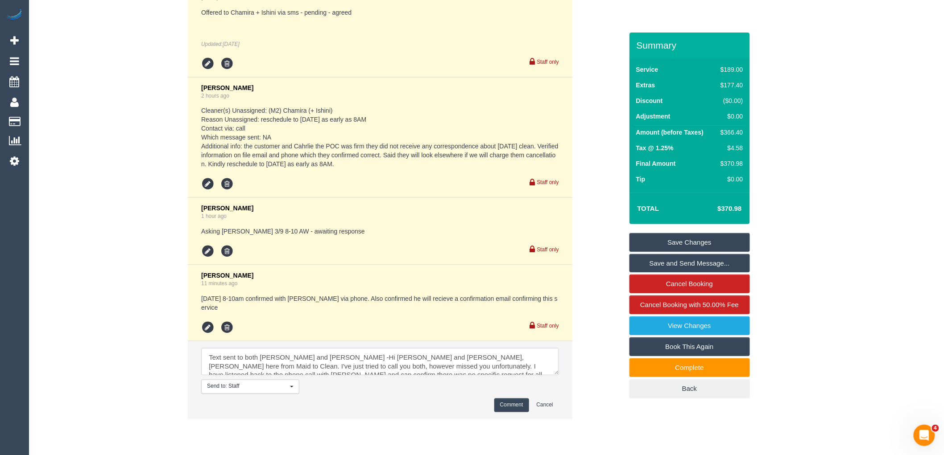
scroll to position [57, 0]
type textarea "Text sent to both [PERSON_NAME] and [PERSON_NAME] -Hi [PERSON_NAME] and [PERSON…"
click at [507, 404] on li "Send to: Staff Nothing selected Send to: Staff Send to: Customer Send to: Team …" at bounding box center [380, 381] width 384 height 78
click at [515, 409] on button "Comment" at bounding box center [511, 406] width 35 height 14
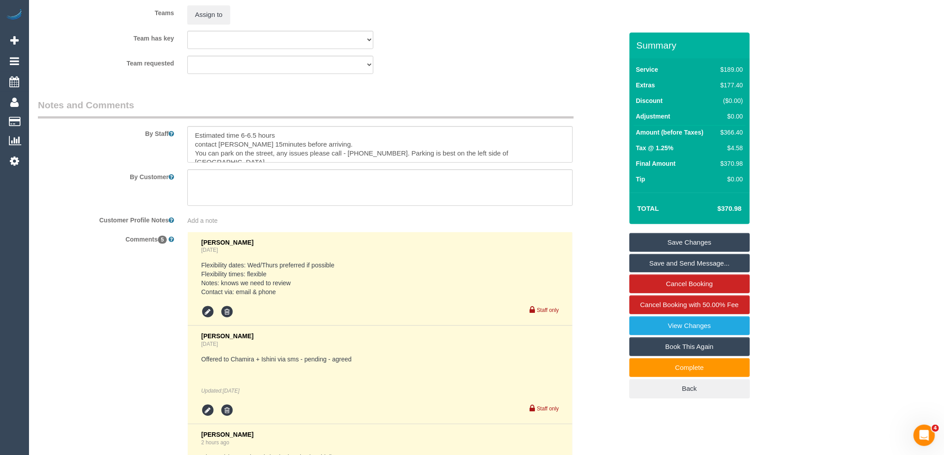
scroll to position [0, 0]
click at [204, 225] on div "Add a note" at bounding box center [379, 220] width 385 height 9
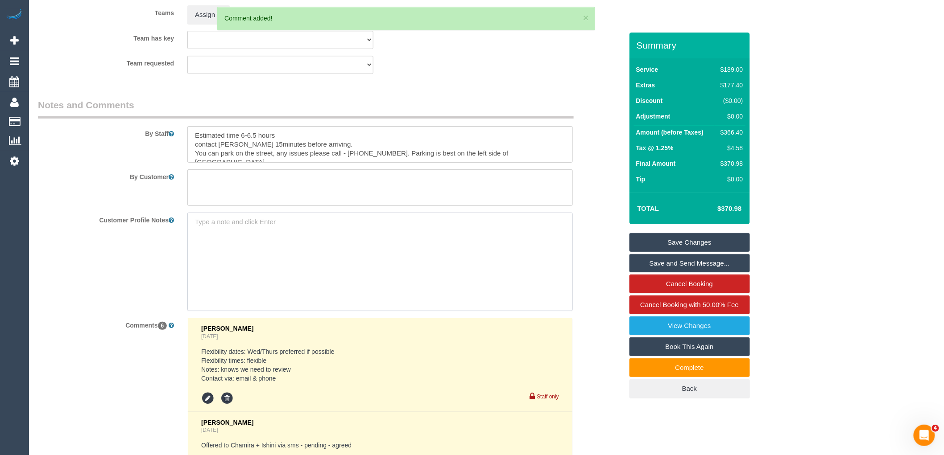
click at [208, 231] on textarea at bounding box center [379, 262] width 385 height 99
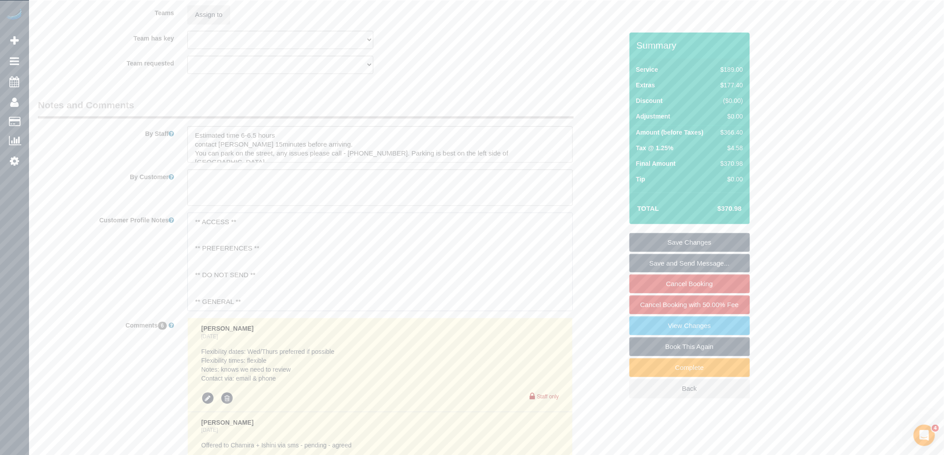
click at [231, 265] on textarea "** ACCESS ** ** PREFERENCES ** ** DO NOT SEND ** ** GENERAL ** ** BILLING/INVOI…" at bounding box center [379, 262] width 385 height 99
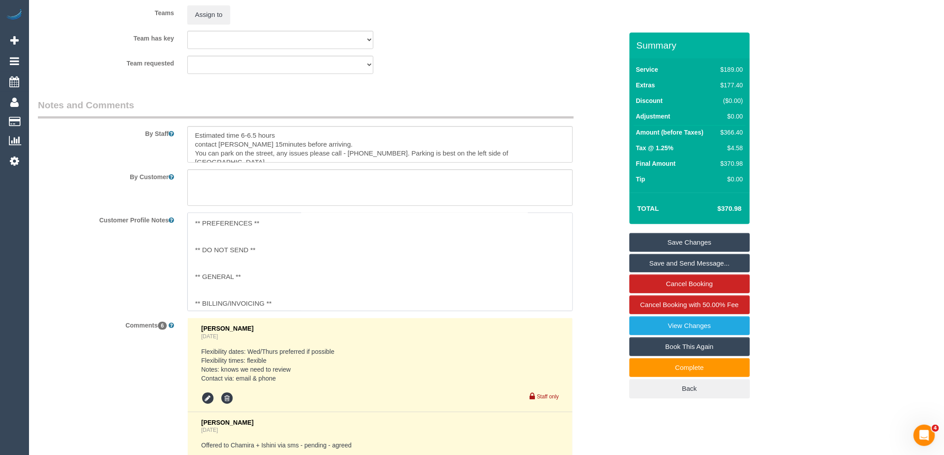
scroll to position [50, 0]
click at [227, 270] on textarea "** ACCESS ** ** PREFERENCES ** ** DO NOT SEND ** ** GENERAL ** ** BILLING/INVOI…" at bounding box center [379, 262] width 385 height 99
type textarea "** ACCESS ** ** PREFERENCES ** ** DO NOT SEND ** ** GENERAL ** [DATE] - Waived …"
click at [600, 243] on div "Customer Profile Notes ** ACCESS ** ** PREFERENCES ** ** DO NOT SEND ** ** GENE…" at bounding box center [330, 262] width 598 height 99
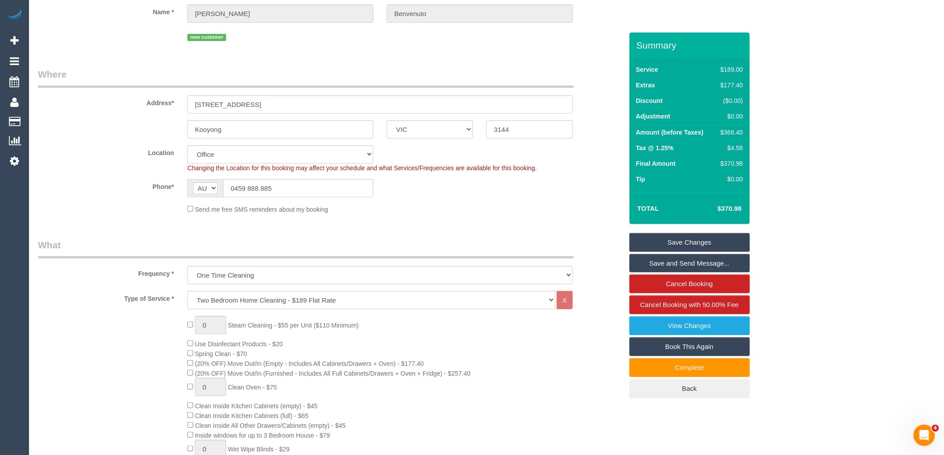
scroll to position [0, 0]
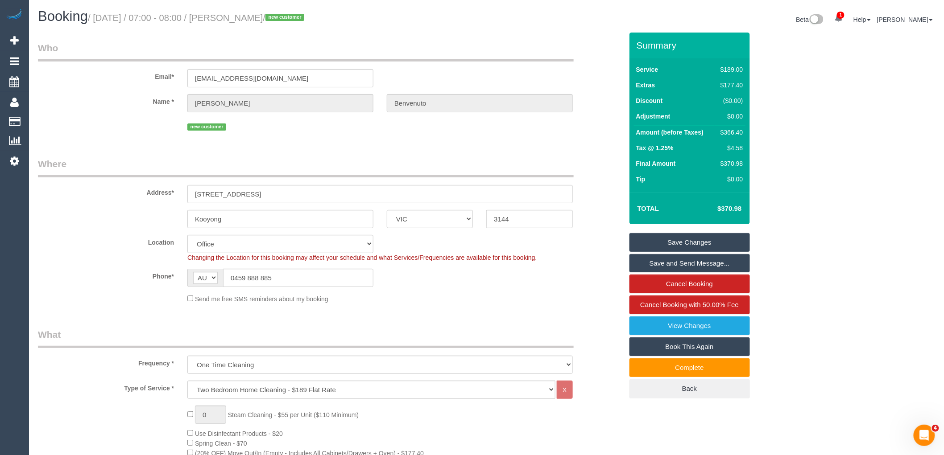
drag, startPoint x: 326, startPoint y: 17, endPoint x: 246, endPoint y: 15, distance: 80.3
click at [246, 15] on small "/ September 03, 2025 / 07:00 - 08:00 / Anthony Benvenuto / new customer" at bounding box center [197, 18] width 219 height 10
copy small "Anthony Benvenuto"
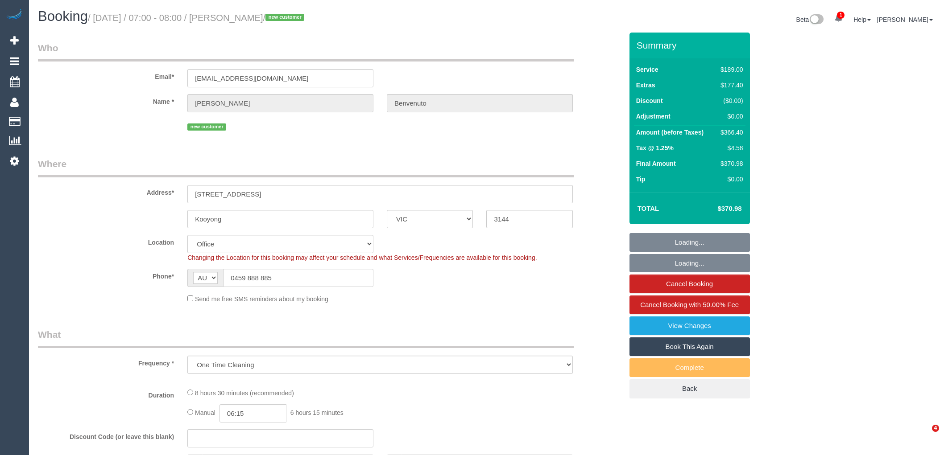
select select "VIC"
select select "number:28"
select select "number:15"
select select "number:19"
select select "number:36"
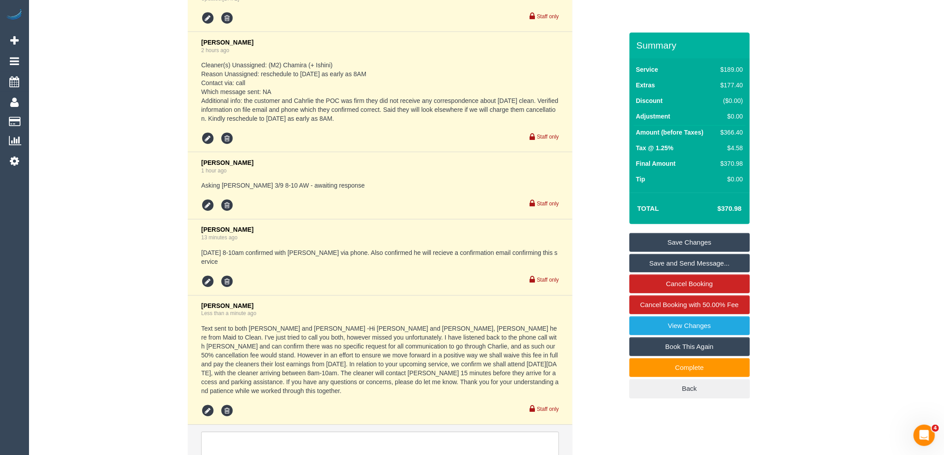
scroll to position [1924, 0]
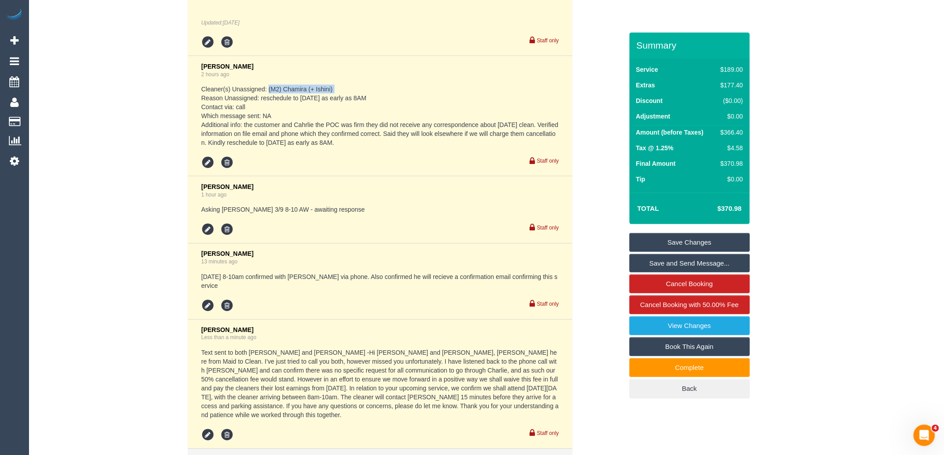
drag, startPoint x: 349, startPoint y: 97, endPoint x: 268, endPoint y: 100, distance: 80.8
click at [268, 100] on pre "Cleaner(s) Unassigned: (M2) Chamira (+ Ishini) Reason Unassigned: reschedule to…" at bounding box center [380, 116] width 358 height 62
copy pre "(M2) Chamira (+ Ishini)"
